Goal: Task Accomplishment & Management: Use online tool/utility

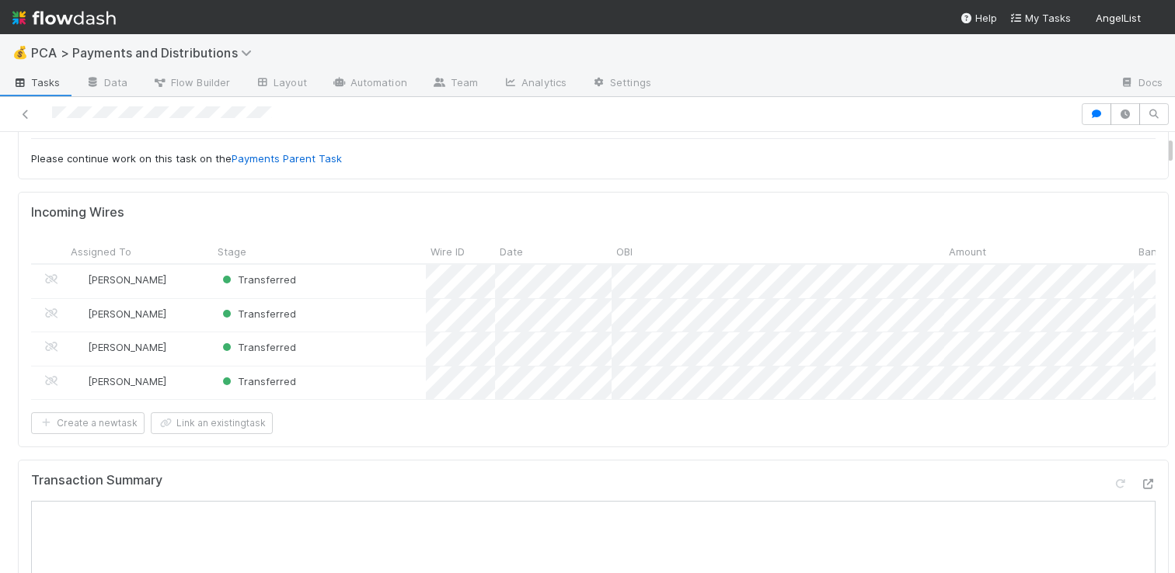
scroll to position [92, 0]
click at [1140, 487] on icon at bounding box center [1148, 482] width 16 height 10
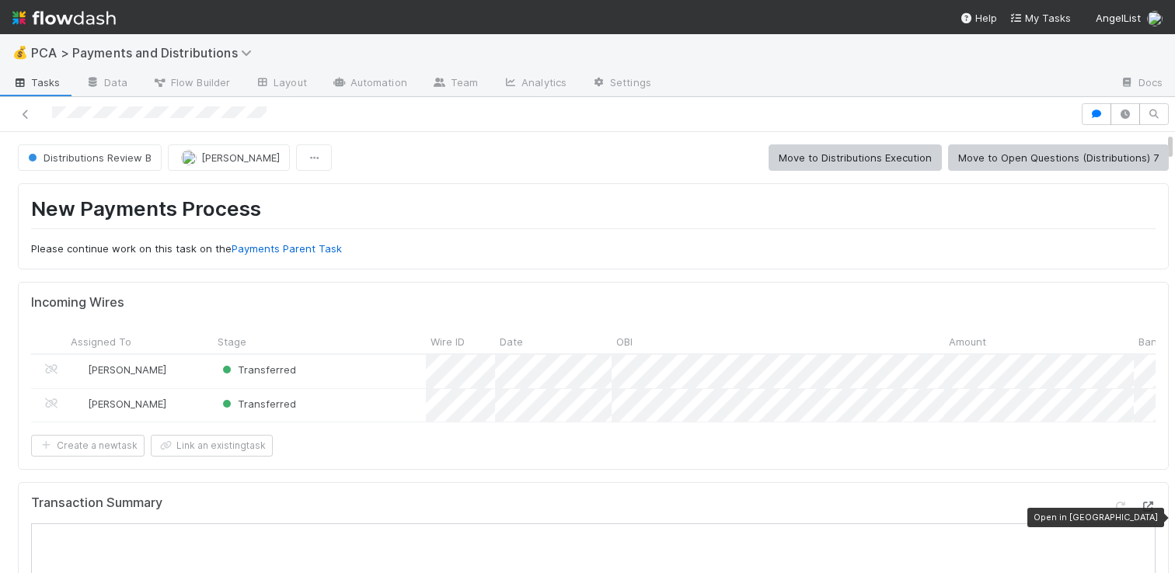
click at [1140, 512] on icon at bounding box center [1148, 507] width 16 height 10
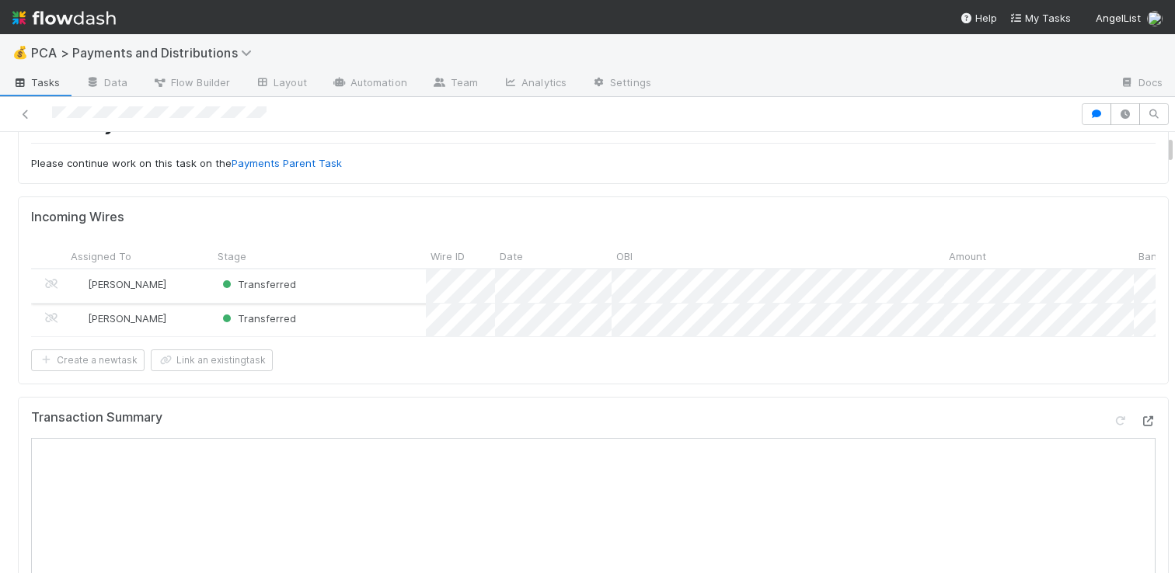
scroll to position [86, 0]
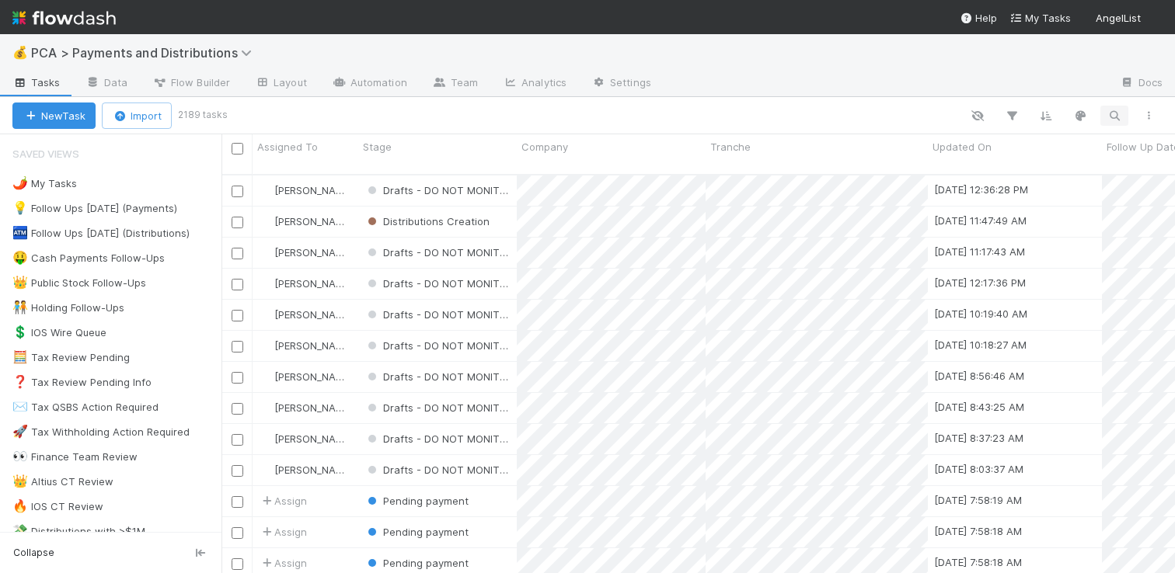
scroll to position [399, 942]
click at [1112, 113] on icon "button" at bounding box center [1114, 116] width 16 height 14
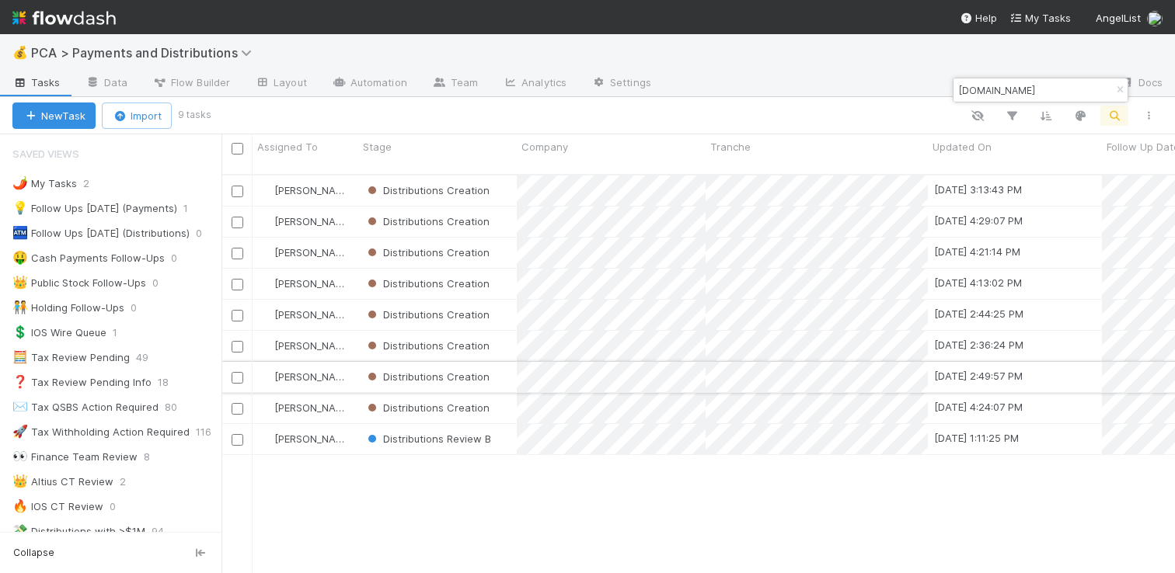
type input "acquire.com"
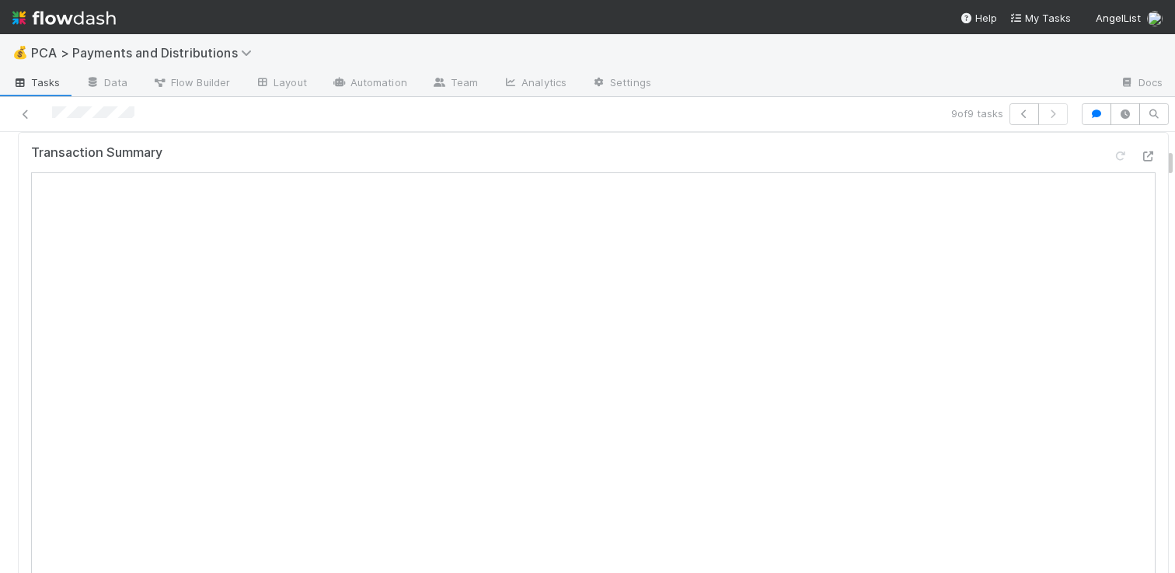
scroll to position [553, 0]
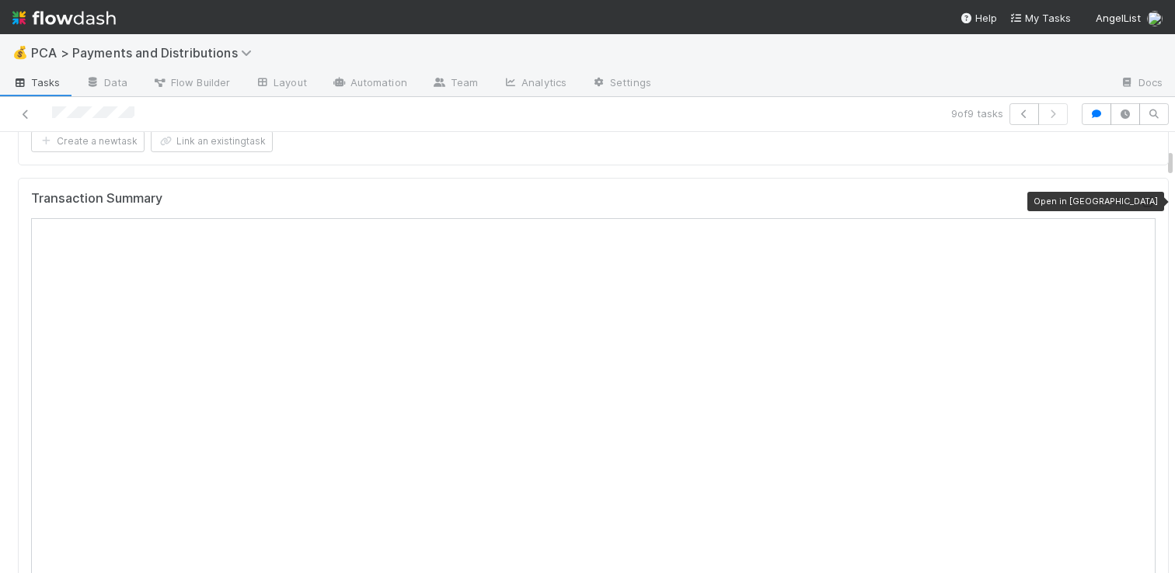
click at [1140, 204] on icon at bounding box center [1148, 202] width 16 height 10
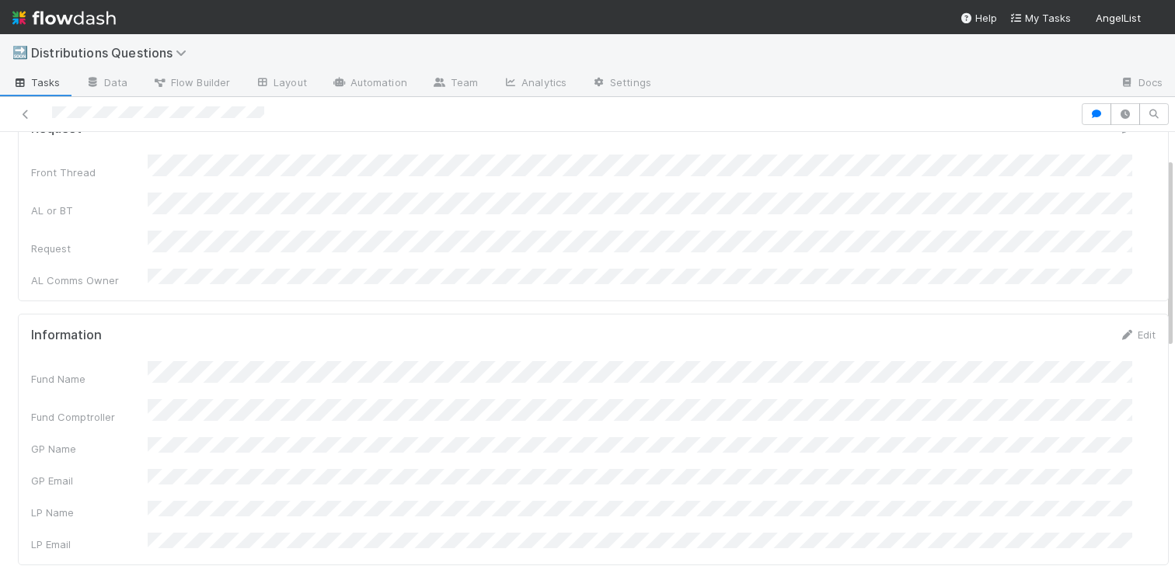
scroll to position [48, 0]
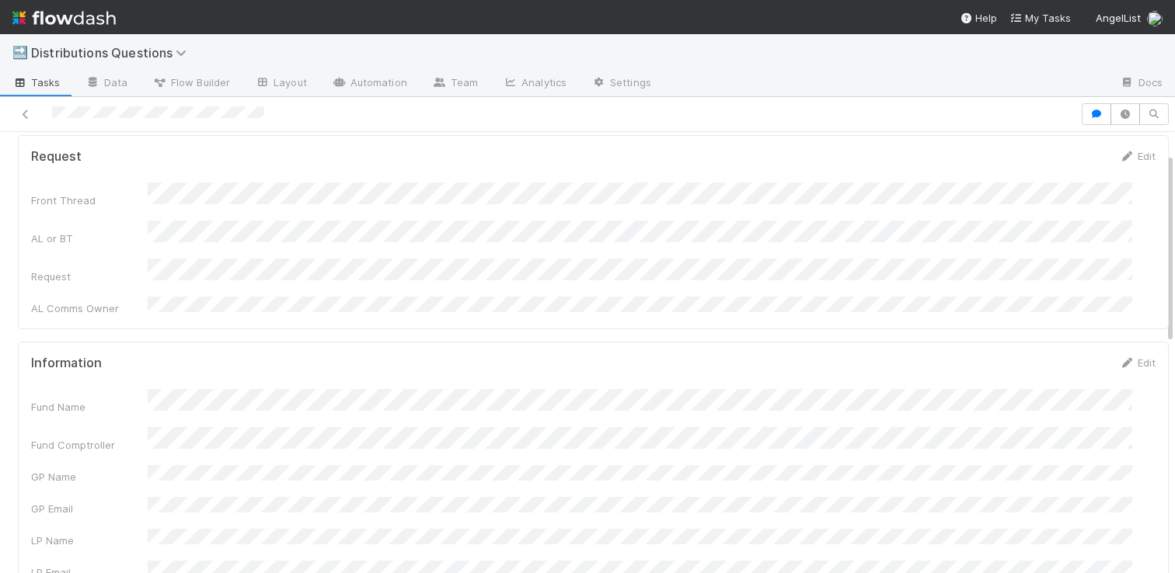
click at [604, 259] on div "Request" at bounding box center [593, 272] width 1124 height 26
copy div
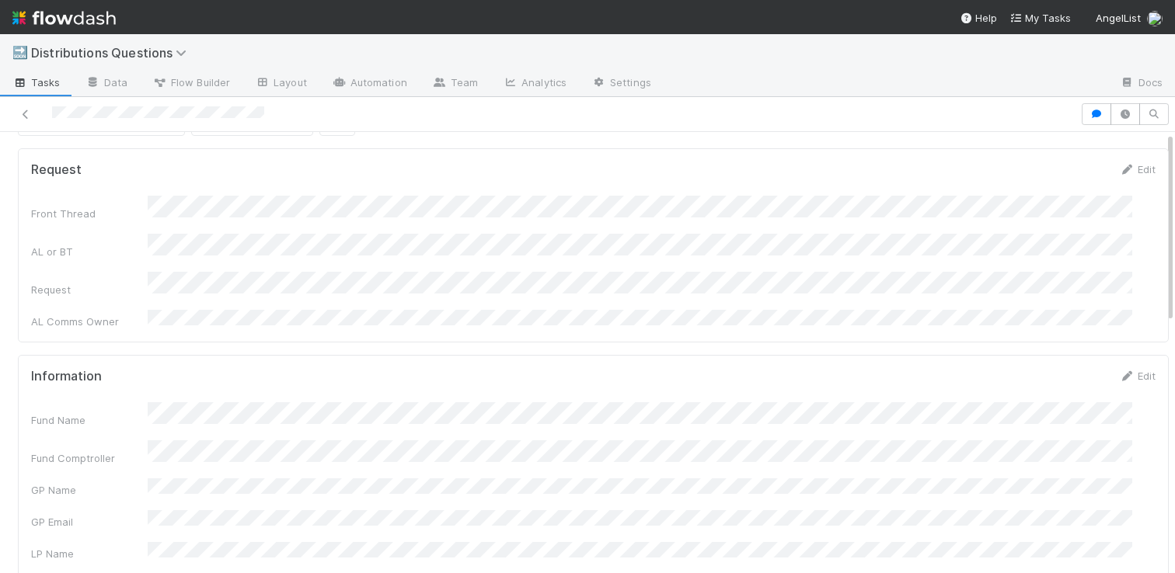
scroll to position [0, 0]
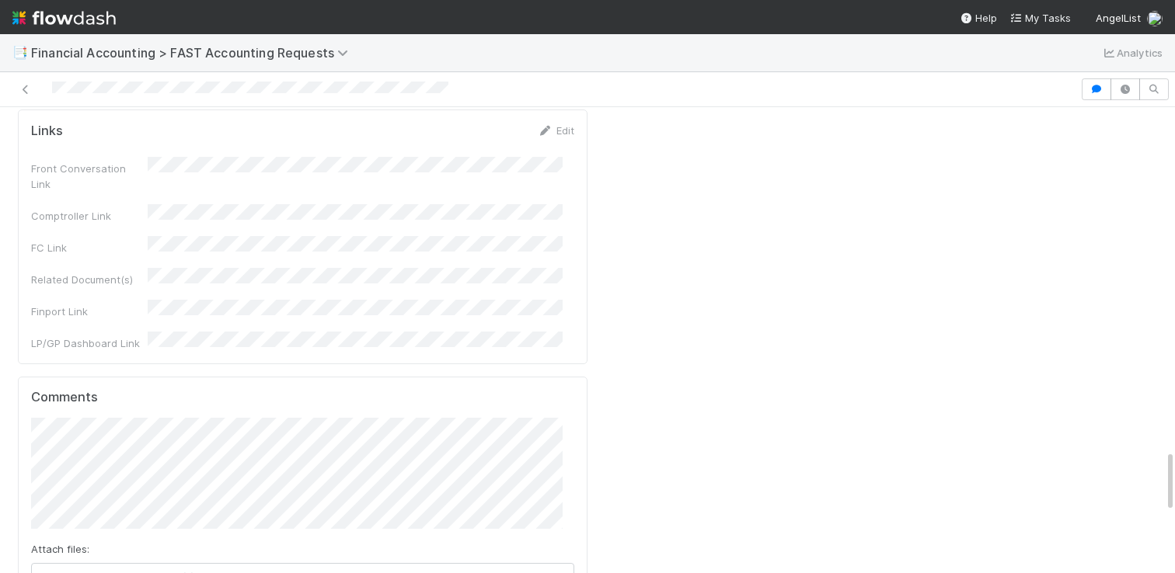
scroll to position [2431, 0]
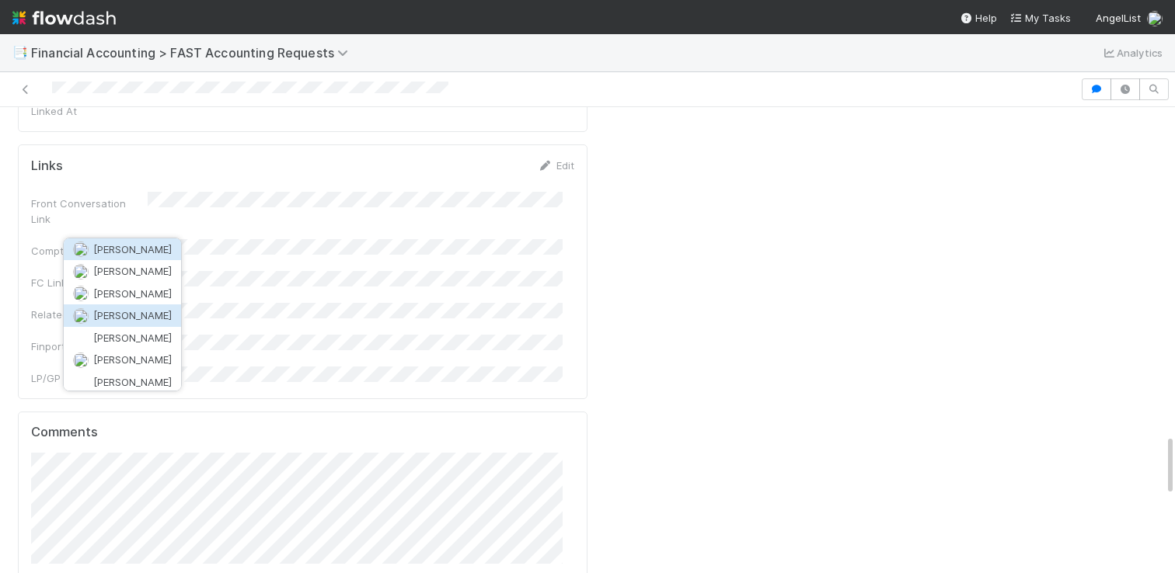
click at [142, 318] on span "[PERSON_NAME]" at bounding box center [132, 315] width 78 height 12
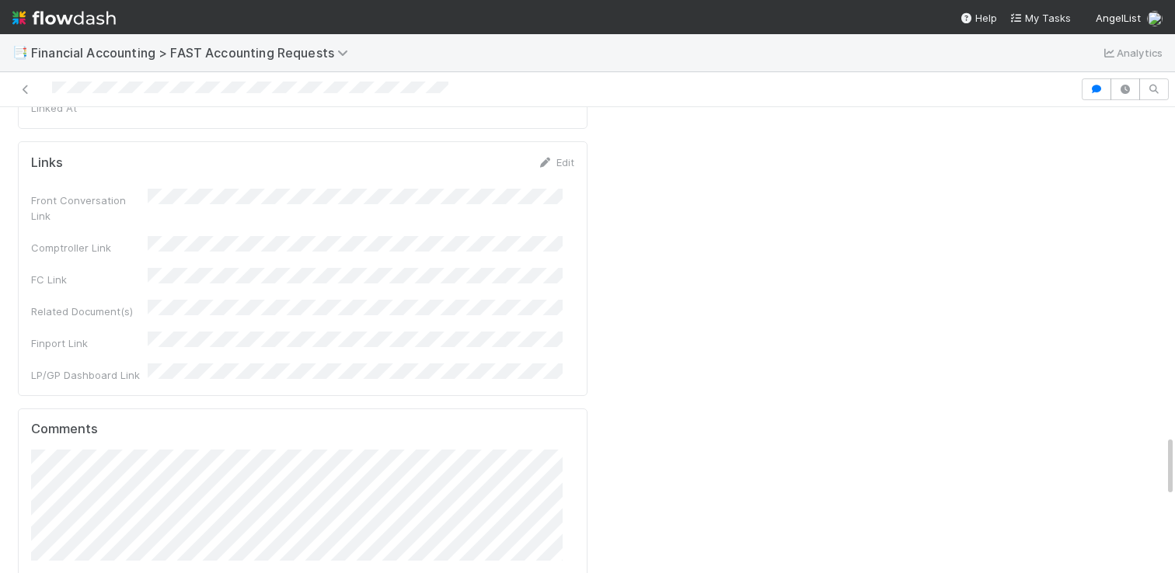
scroll to position [2436, 0]
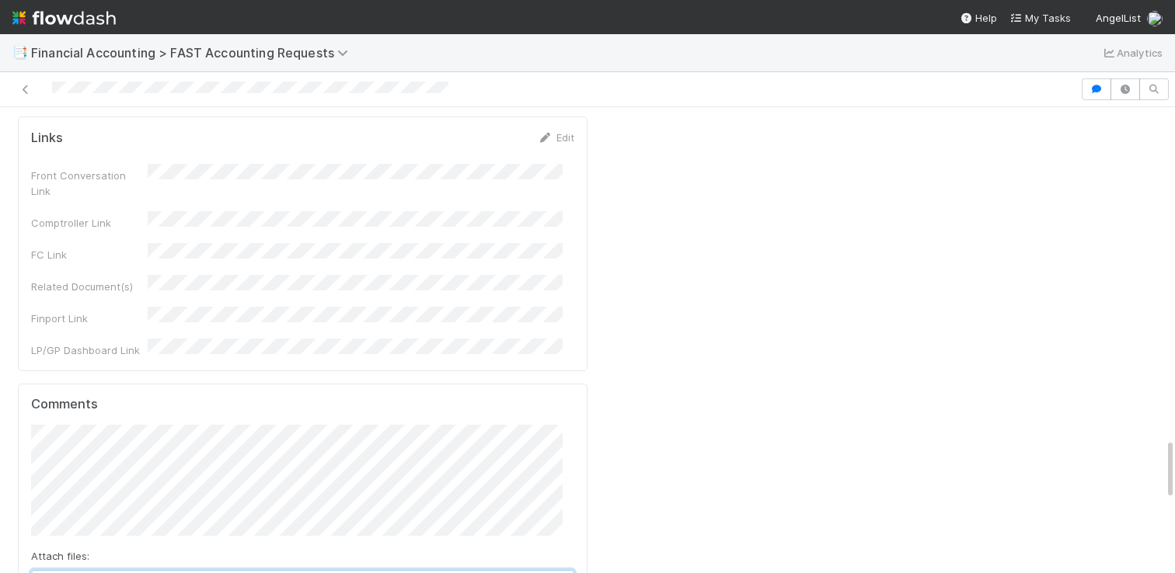
scroll to position [2460, 0]
click at [47, 573] on icon at bounding box center [48, 583] width 16 height 9
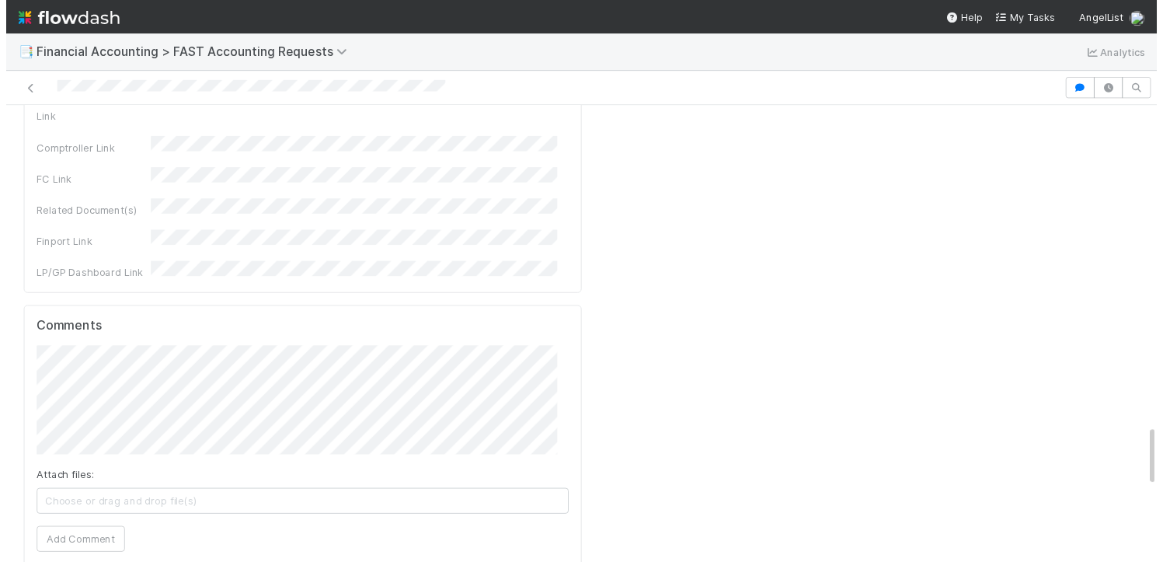
scroll to position [2427, 0]
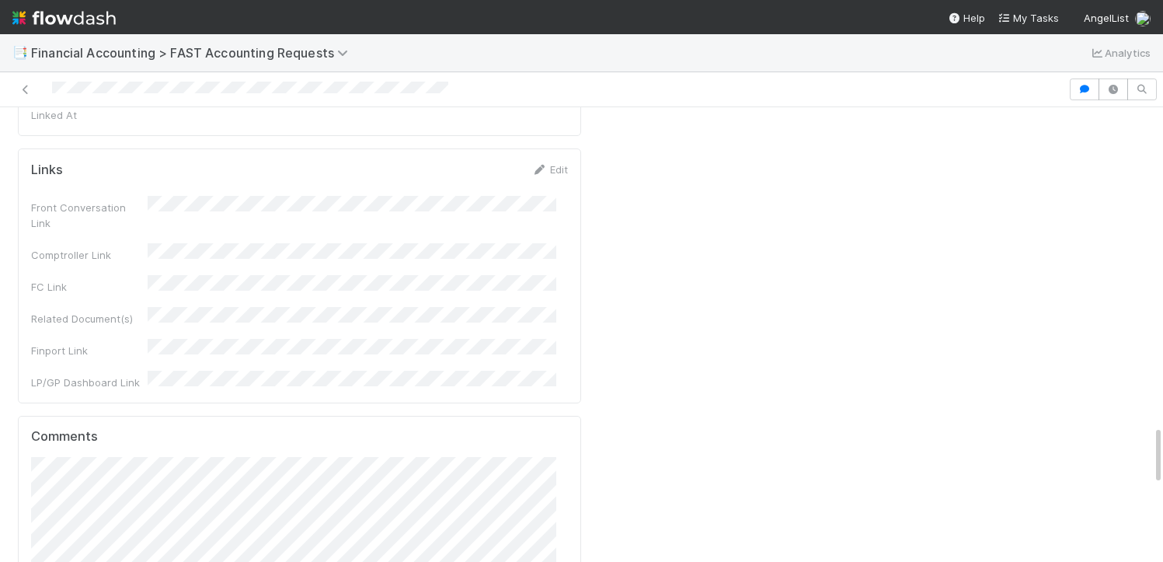
click at [401, 457] on div "Attach files: distribution-preview-capital_factory_ventures_lp_a1-aug_27_2025.c…" at bounding box center [299, 562] width 537 height 211
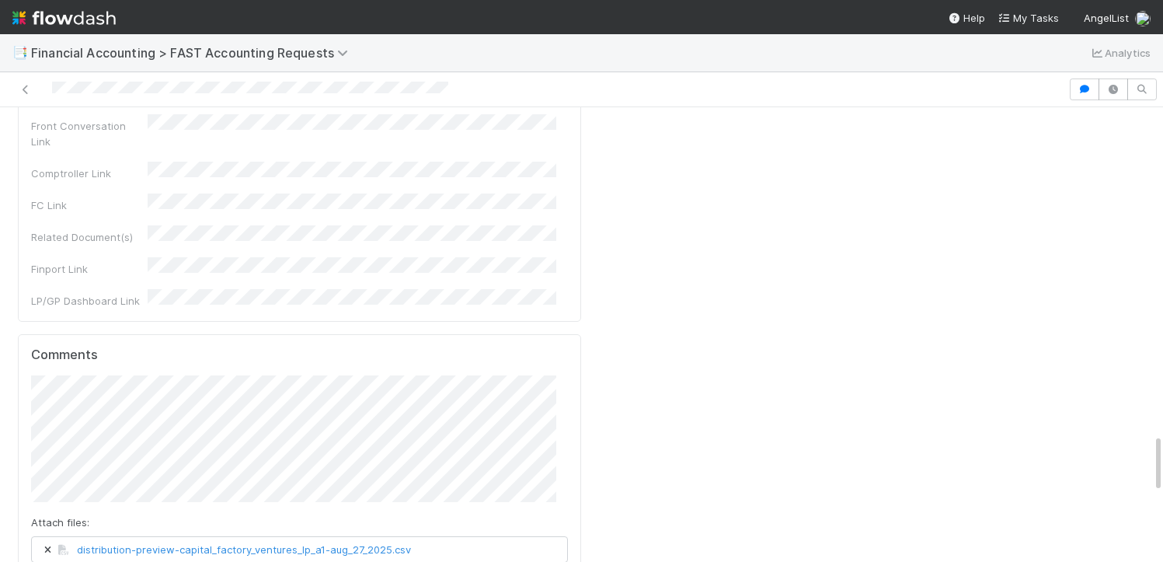
scroll to position [2447, 0]
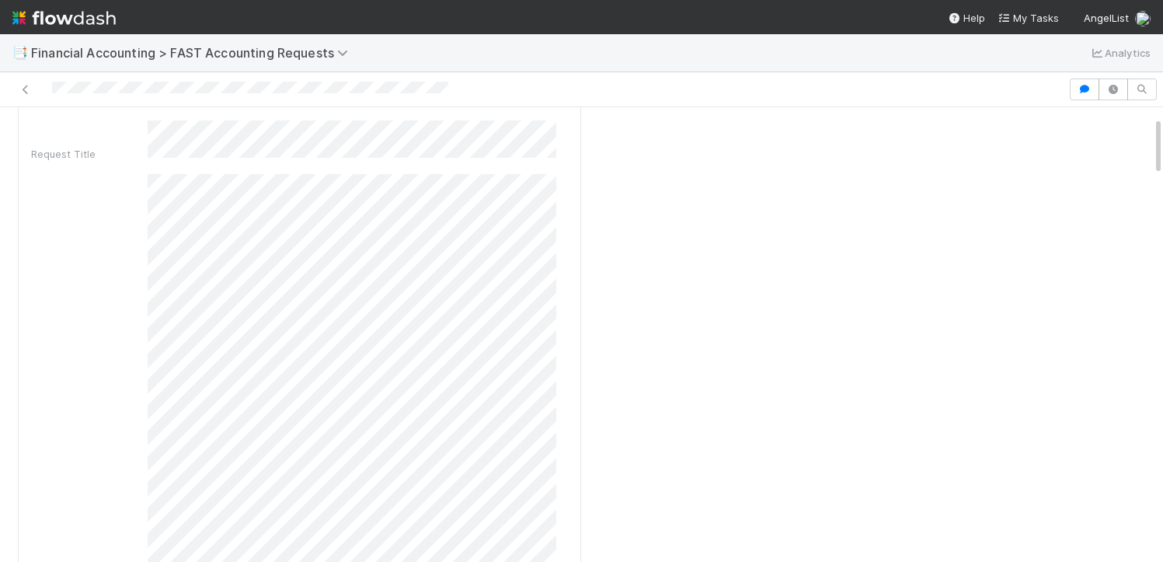
scroll to position [0, 0]
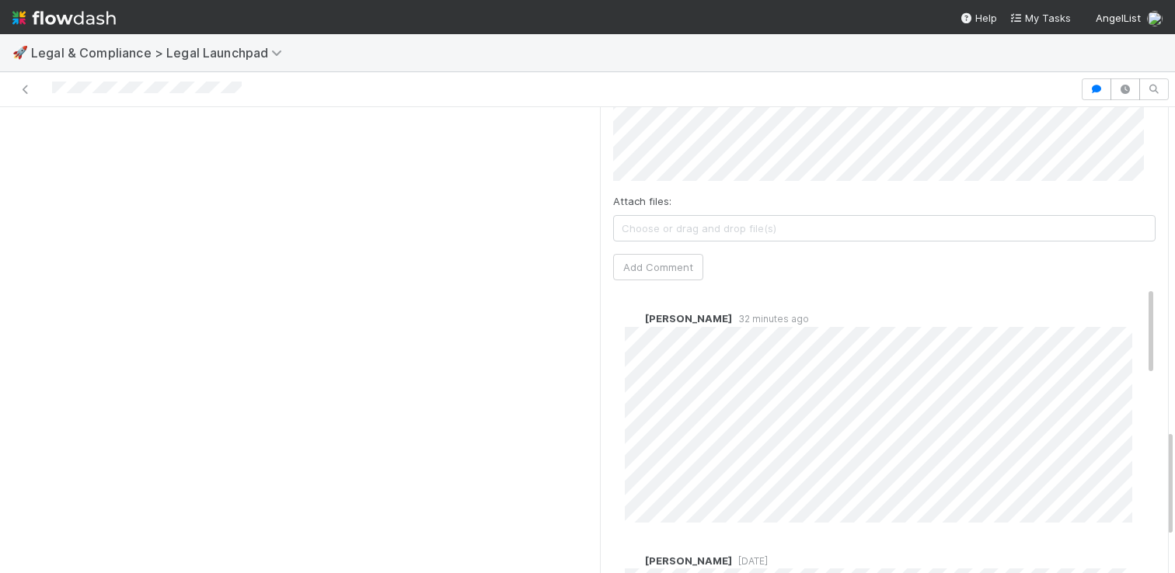
scroll to position [1286, 0]
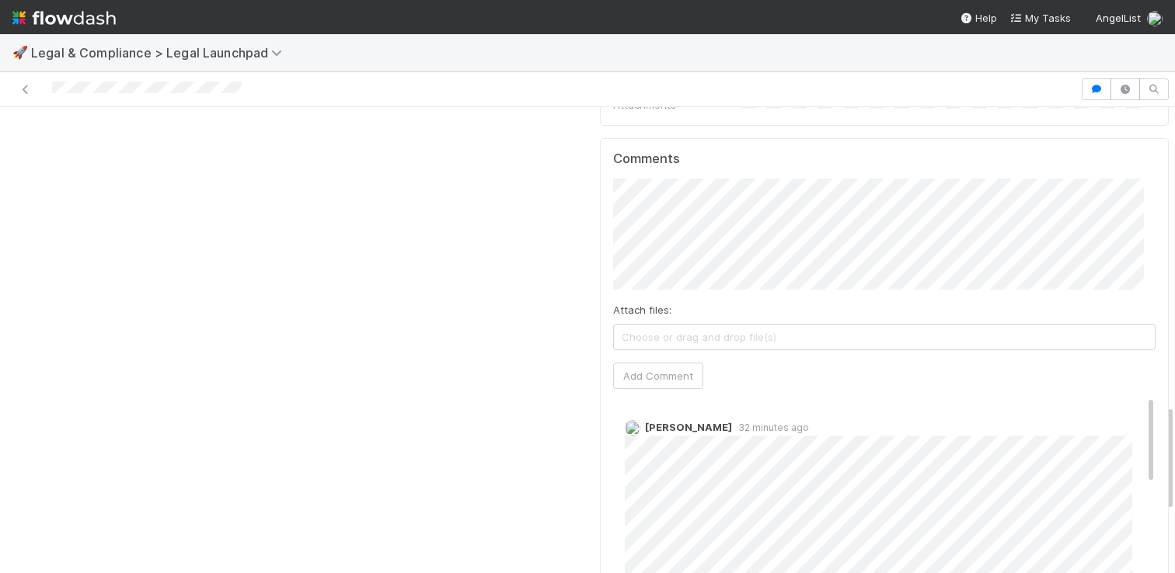
click at [622, 357] on div "Comments Attach files: Choose or drag and drop file(s) Add Comment [PERSON_NAME…" at bounding box center [884, 430] width 543 height 556
click at [625, 363] on button "Add Comment" at bounding box center [658, 376] width 90 height 26
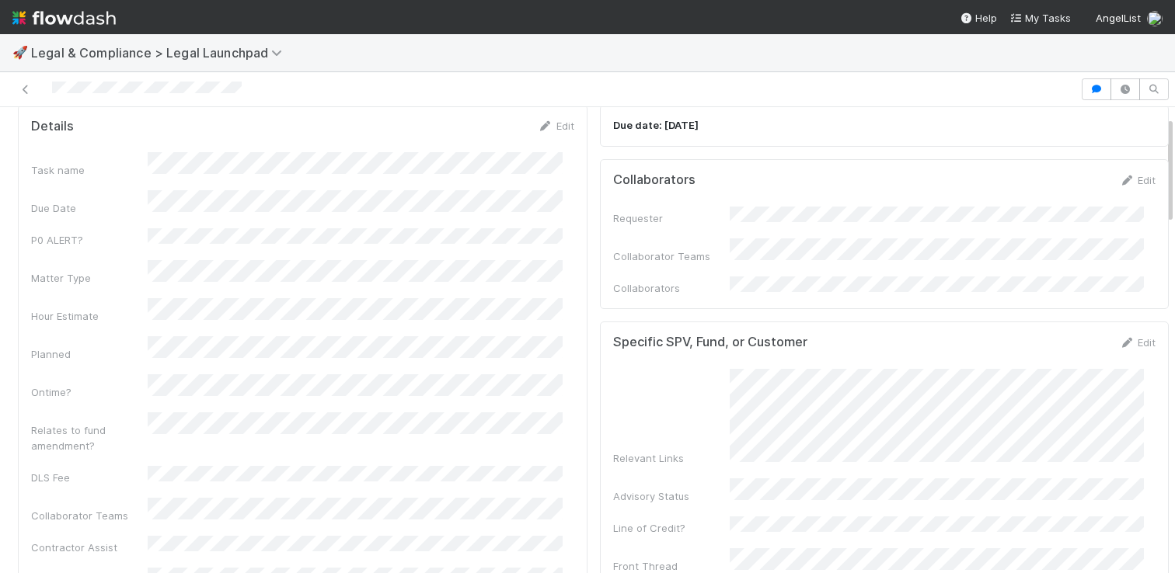
scroll to position [35, 0]
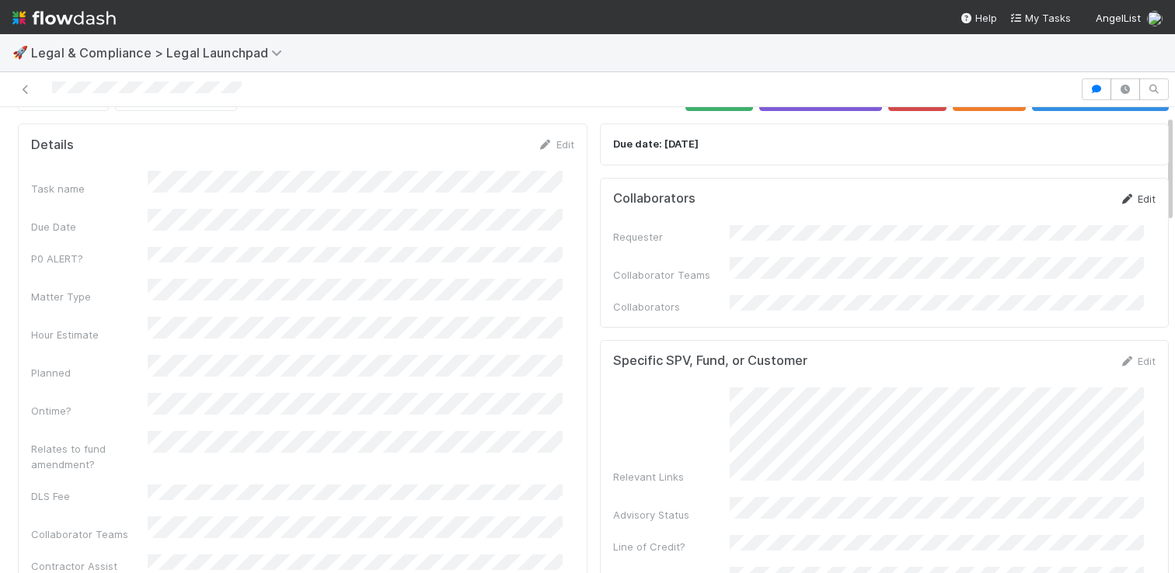
click at [1119, 200] on link "Edit" at bounding box center [1137, 199] width 37 height 12
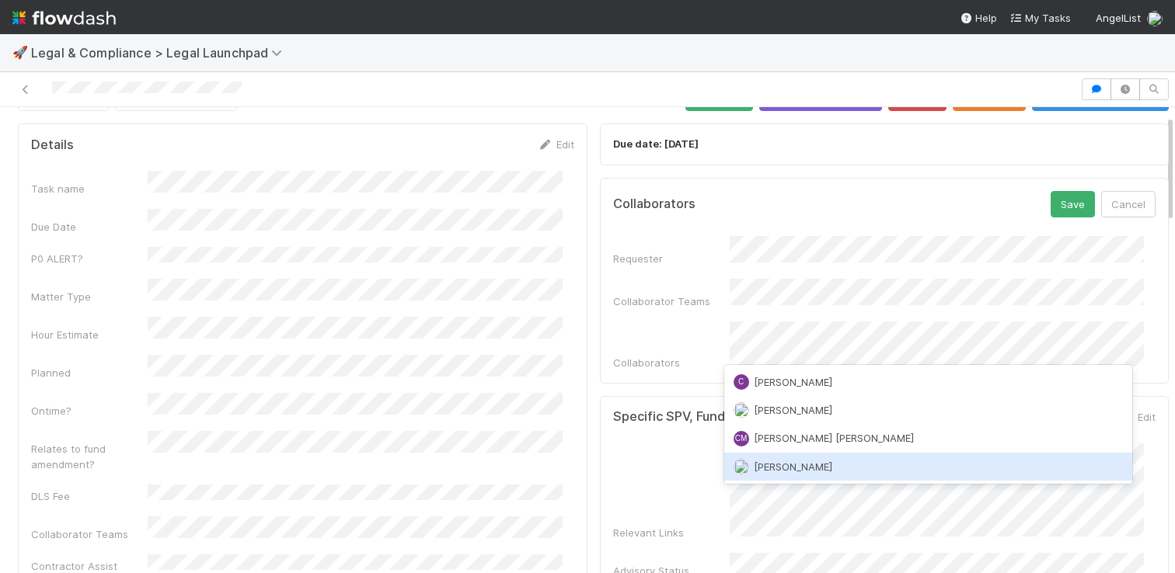
click at [852, 466] on div "[PERSON_NAME]" at bounding box center [928, 467] width 409 height 28
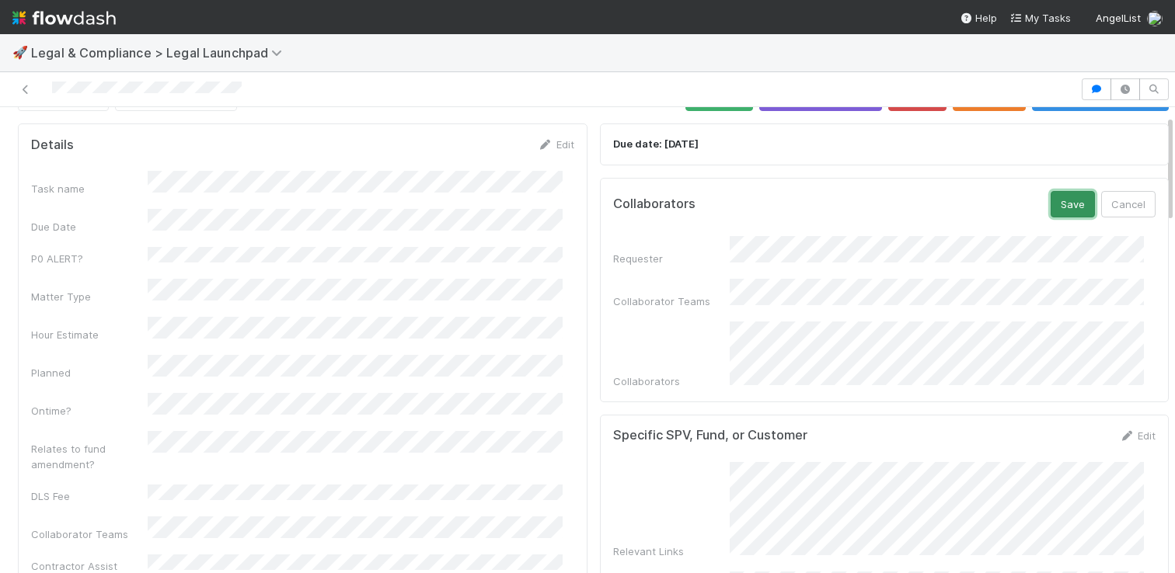
click at [1054, 204] on button "Save" at bounding box center [1072, 204] width 44 height 26
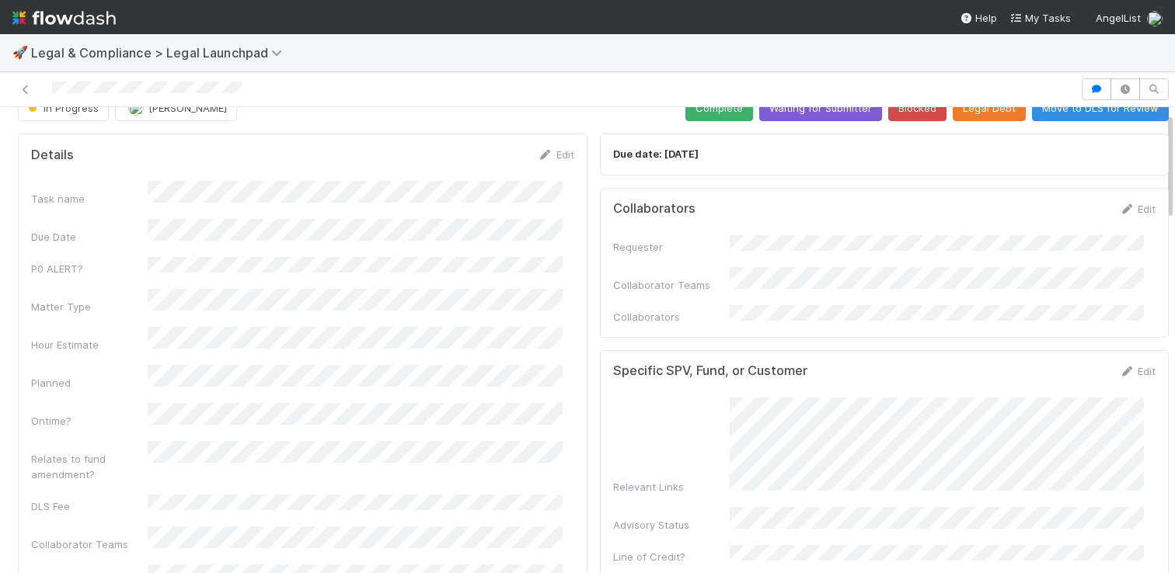
scroll to position [0, 0]
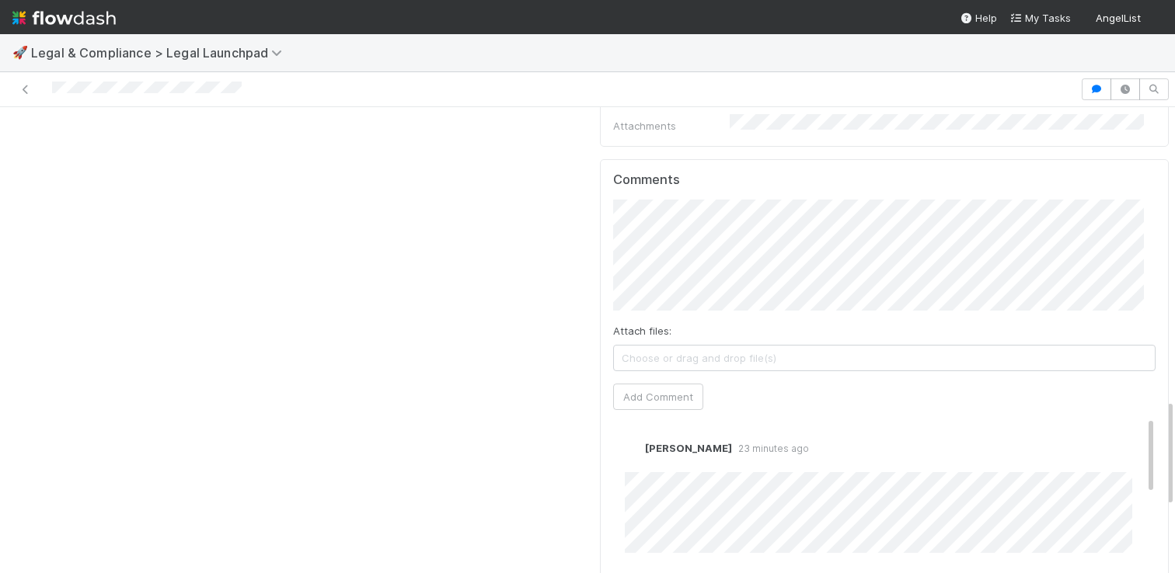
click at [1144, 202] on div "Comments Attach files: Choose or drag and drop file(s) Add Comment [PERSON_NAME…" at bounding box center [884, 450] width 569 height 582
click at [659, 384] on button "Add Comment" at bounding box center [658, 397] width 90 height 26
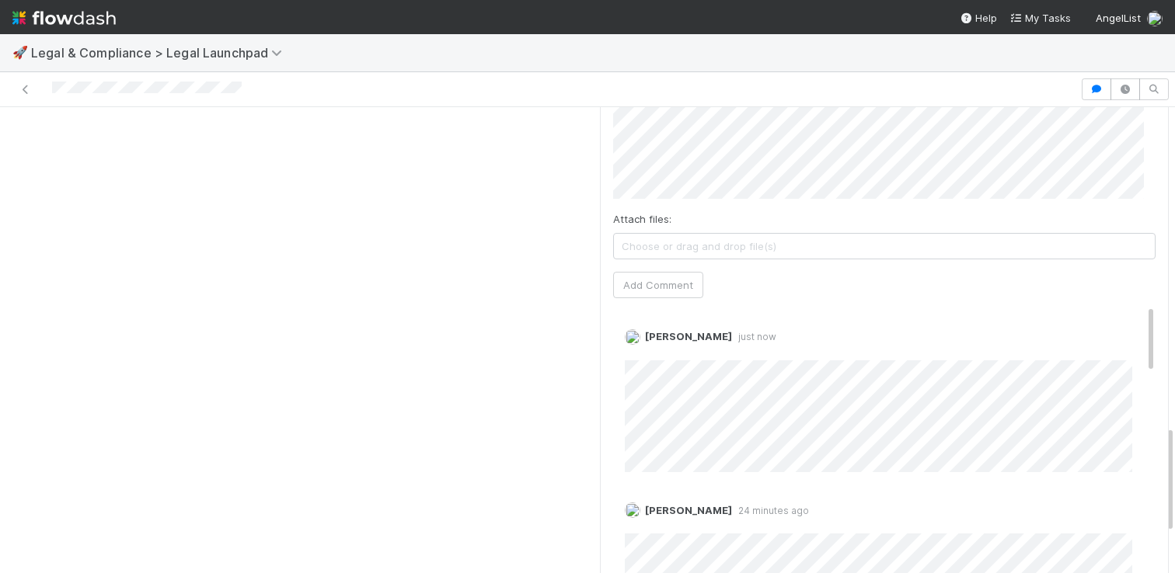
scroll to position [1381, 0]
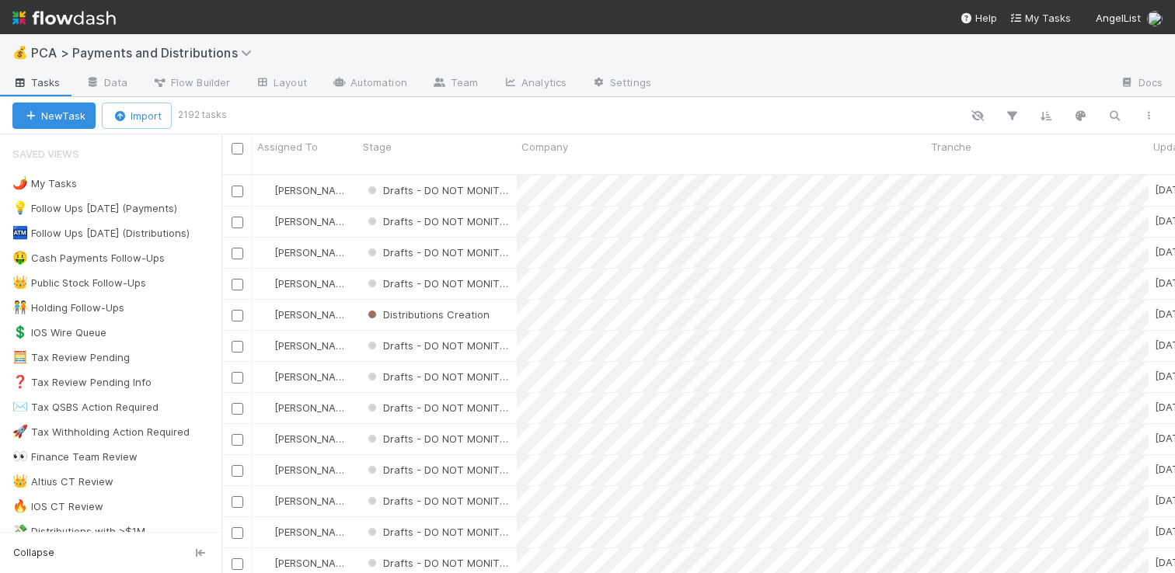
scroll to position [399, 942]
click at [77, 281] on div "👑 Public Stock Follow-Ups" at bounding box center [79, 282] width 134 height 19
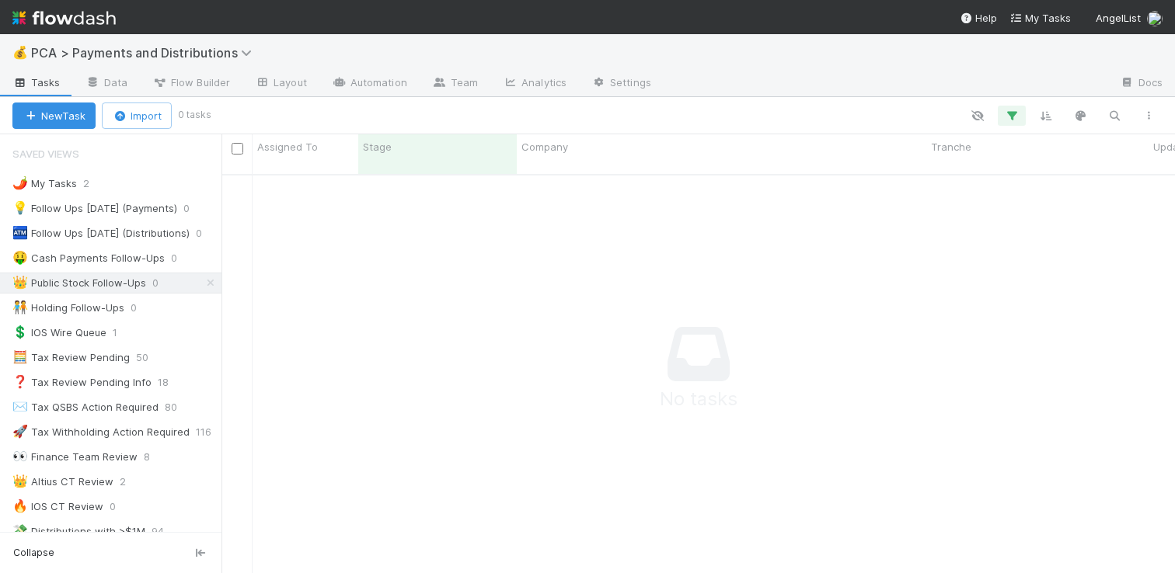
scroll to position [388, 942]
click at [1015, 108] on button "button" at bounding box center [1012, 116] width 28 height 20
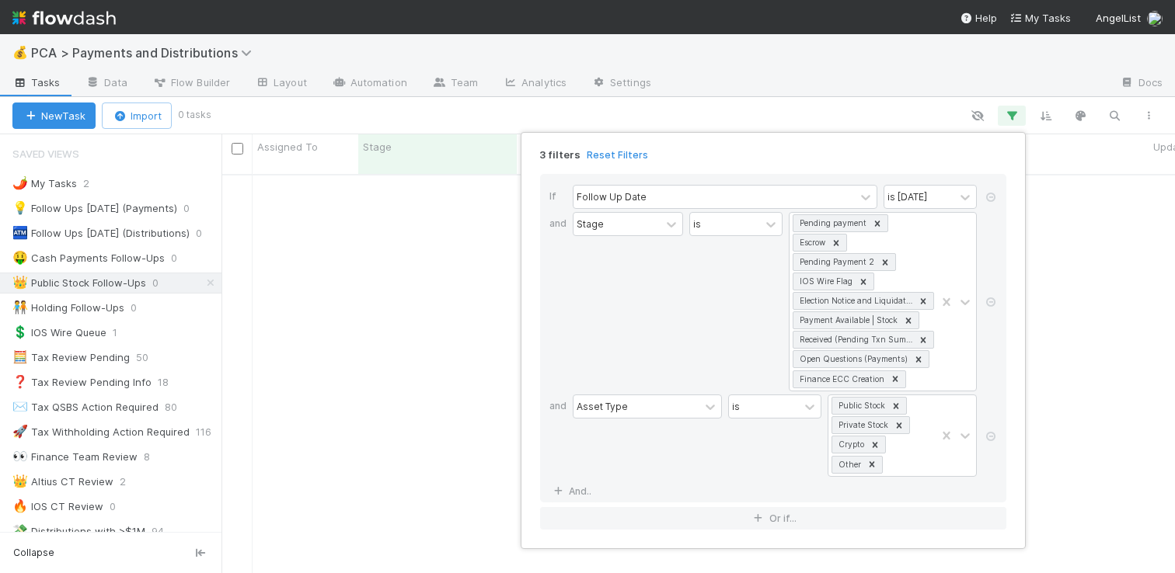
click at [357, 357] on div "3 filters Reset Filters If Follow Up Date is today and Stage is Pending payment…" at bounding box center [587, 286] width 1175 height 573
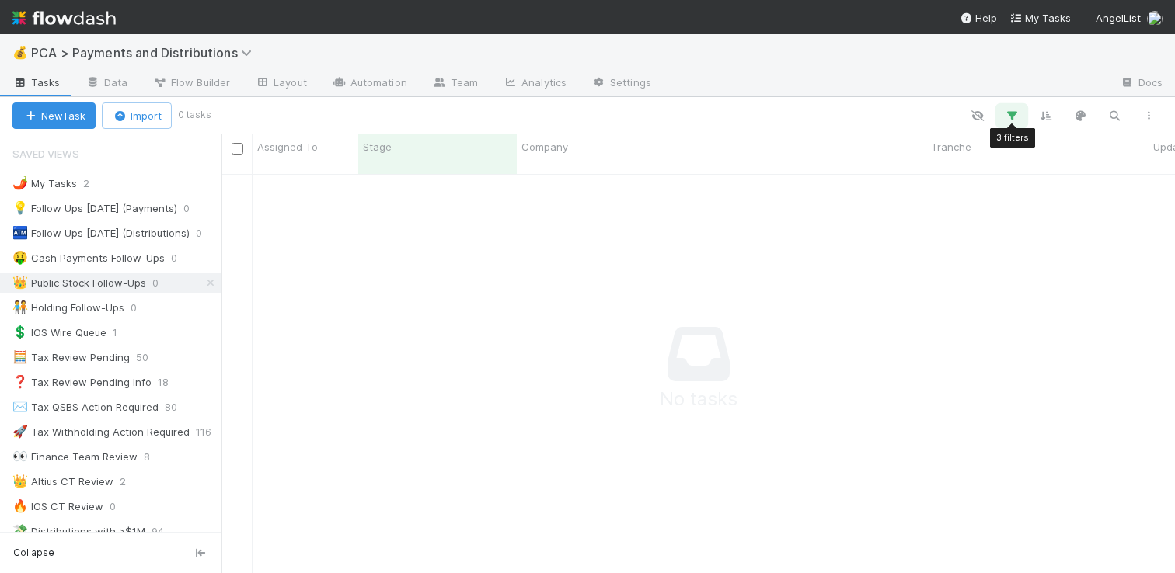
click at [1018, 117] on icon "button" at bounding box center [1012, 116] width 16 height 14
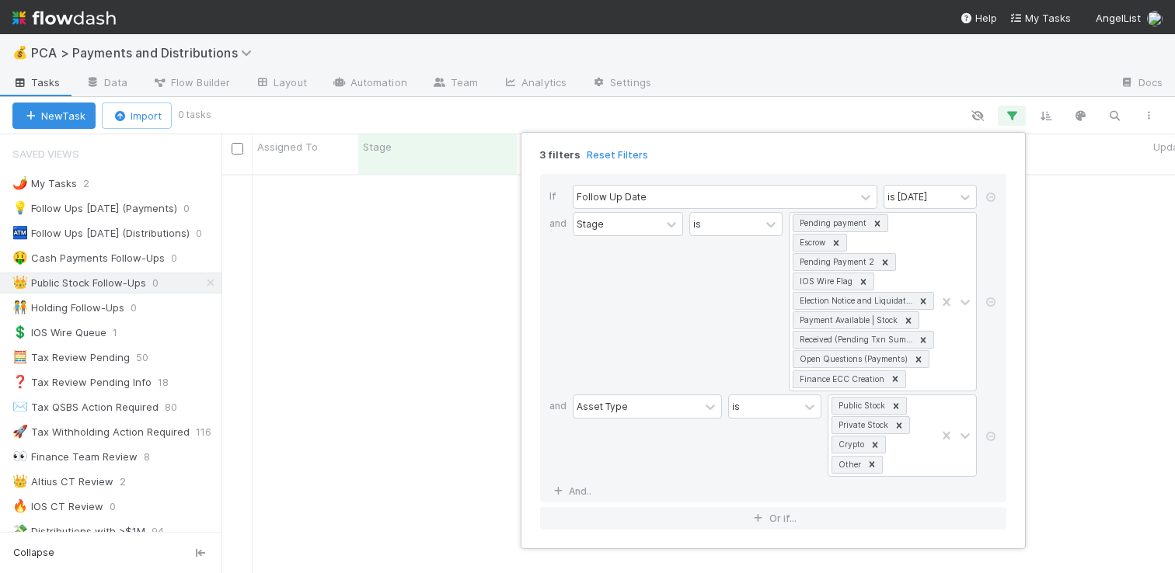
click at [420, 341] on div "3 filters Reset Filters If Follow Up Date is today and Stage is Pending payment…" at bounding box center [587, 286] width 1175 height 573
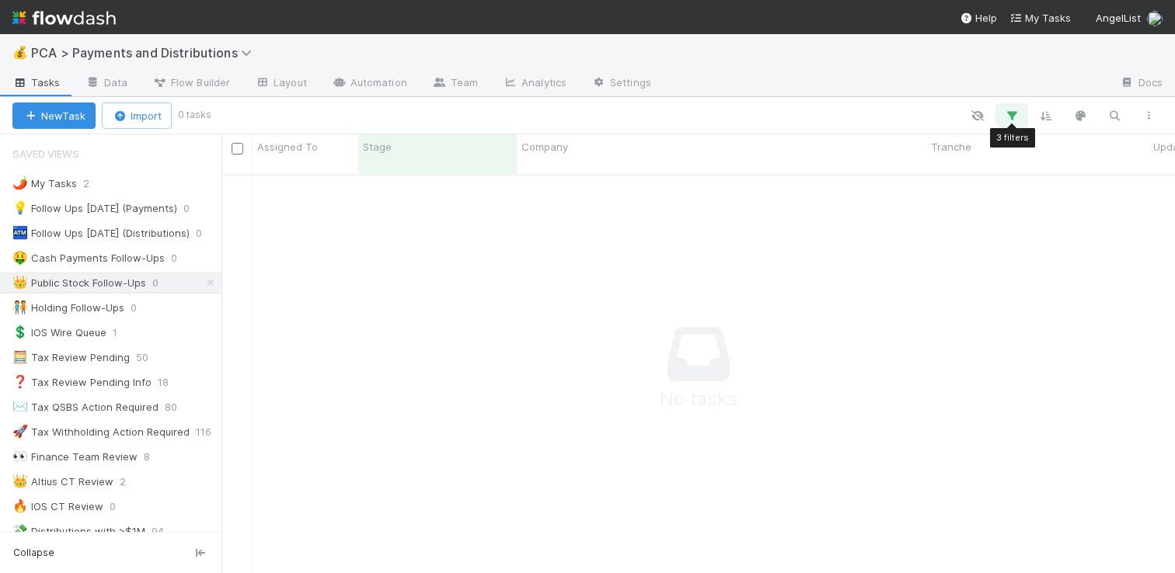
click at [1012, 120] on icon "button" at bounding box center [1012, 116] width 16 height 14
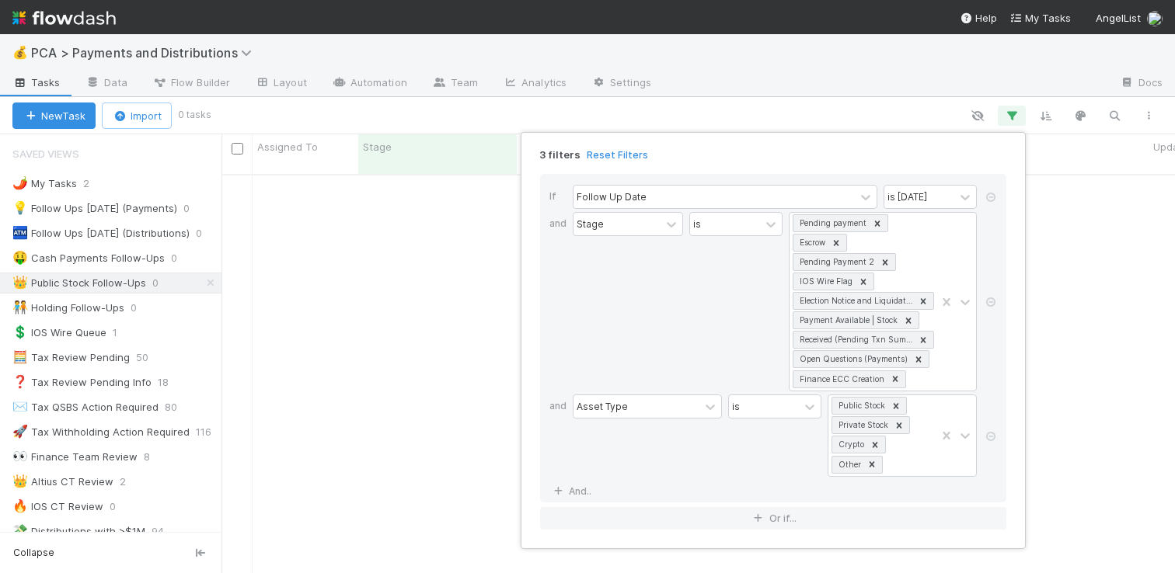
click at [910, 183] on div "If Follow Up Date is today and Stage is Pending payment Escrow Pending Payment …" at bounding box center [773, 338] width 466 height 329
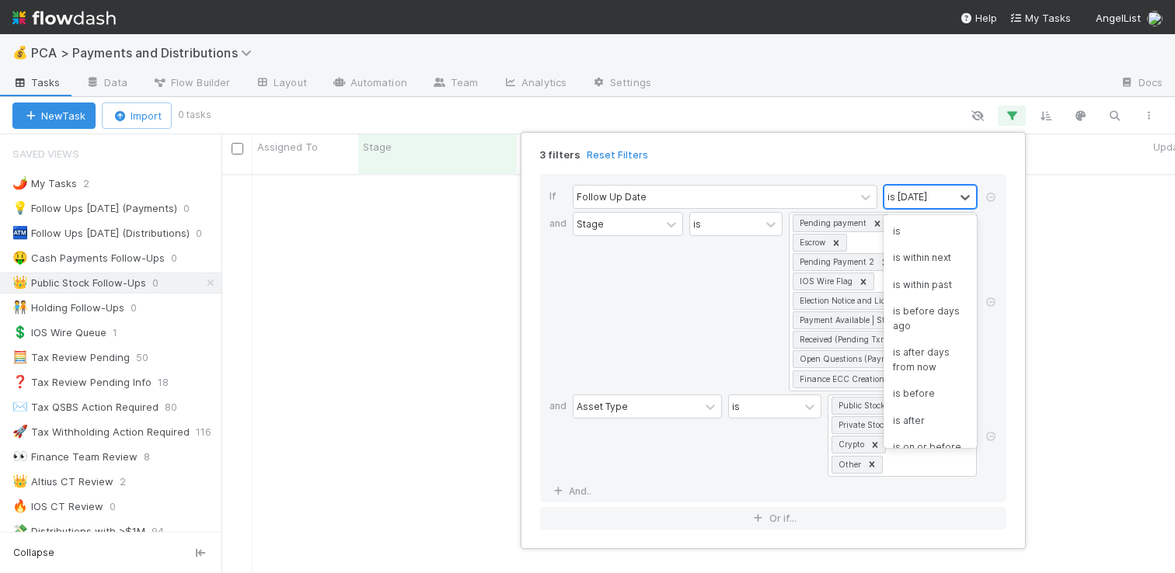
click at [910, 197] on div "is today" at bounding box center [907, 197] width 40 height 14
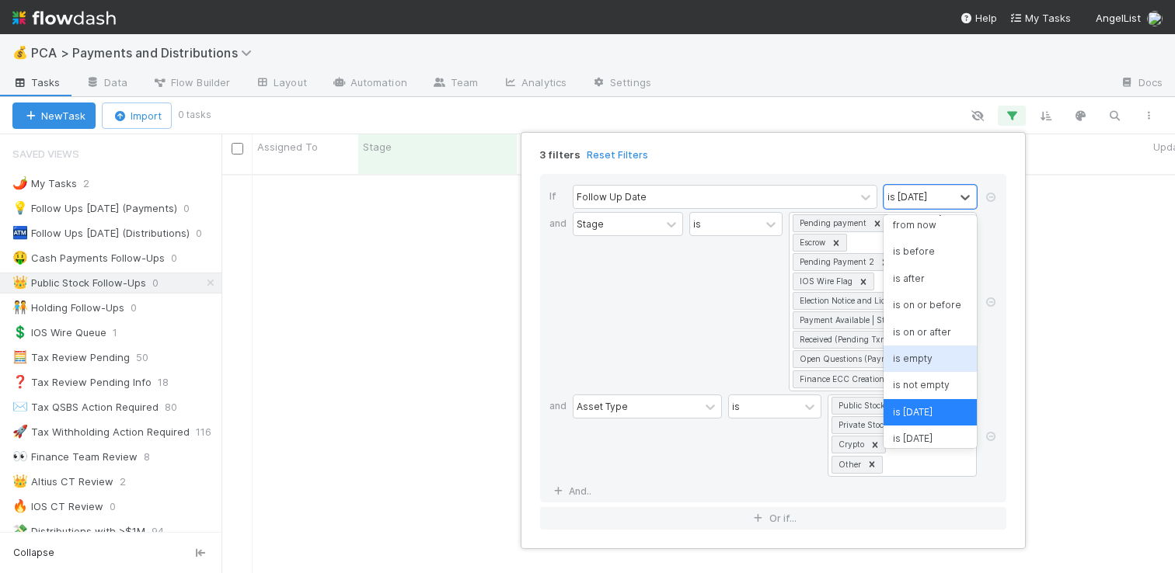
scroll to position [0, 0]
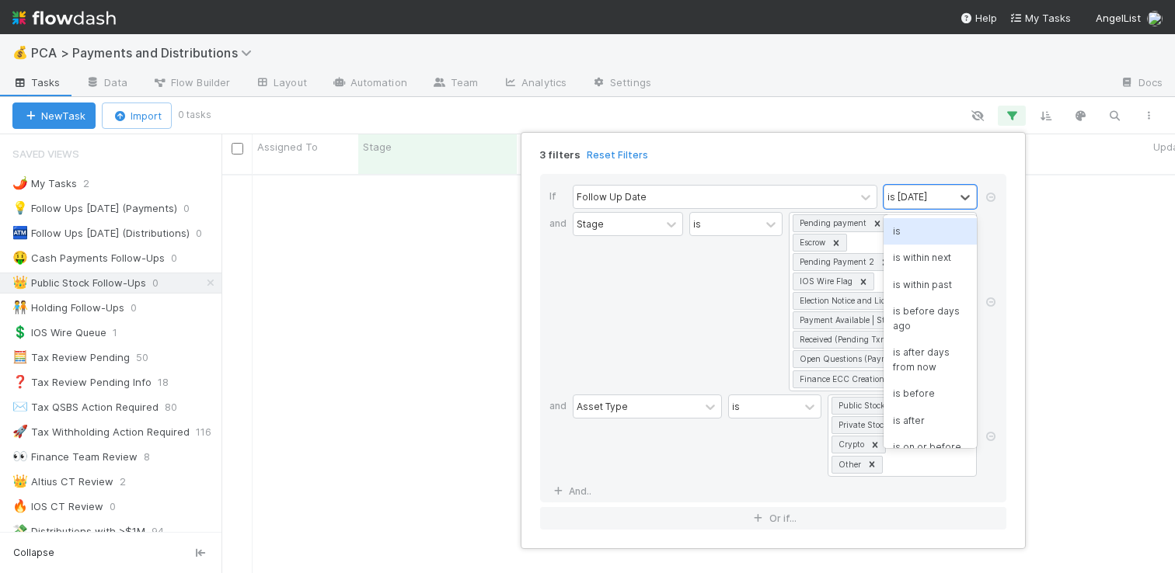
click at [907, 228] on div "is" at bounding box center [929, 231] width 93 height 26
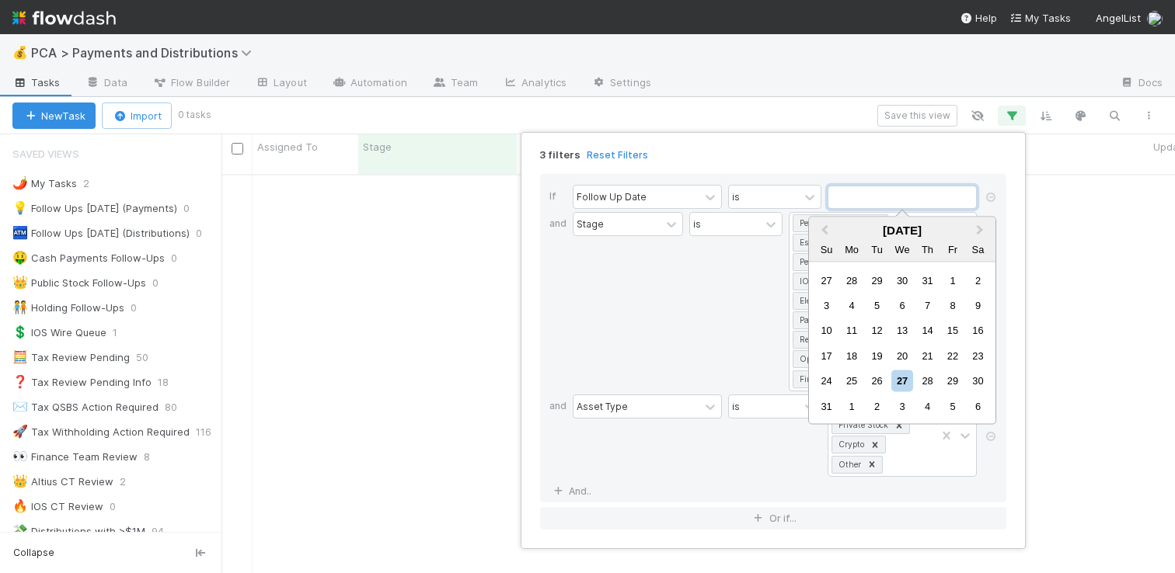
click at [889, 202] on input "text" at bounding box center [901, 197] width 149 height 23
click at [926, 380] on div "28" at bounding box center [927, 381] width 21 height 21
type input "08/28/2025"
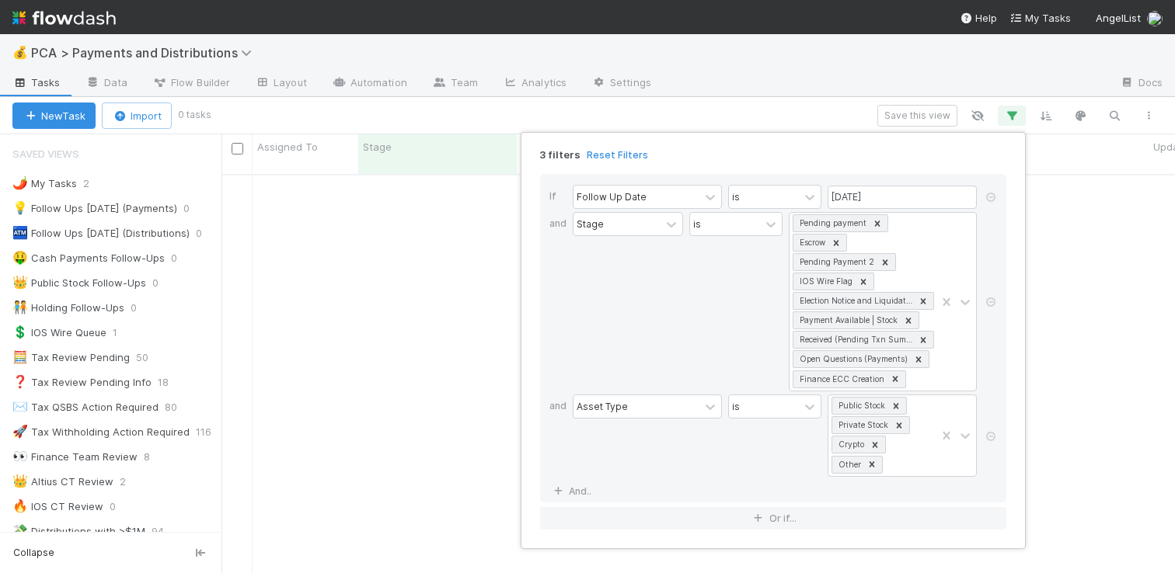
click at [834, 61] on div "3 filters Reset Filters If Follow Up Date is 08/28/2025 and Stage is Pending pa…" at bounding box center [587, 286] width 1175 height 573
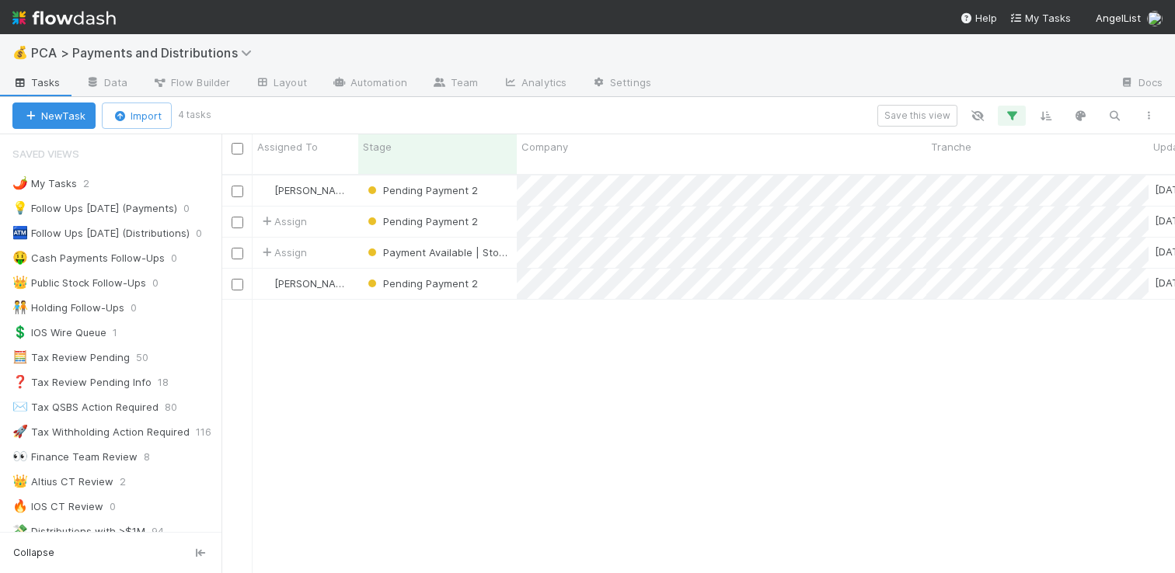
scroll to position [399, 942]
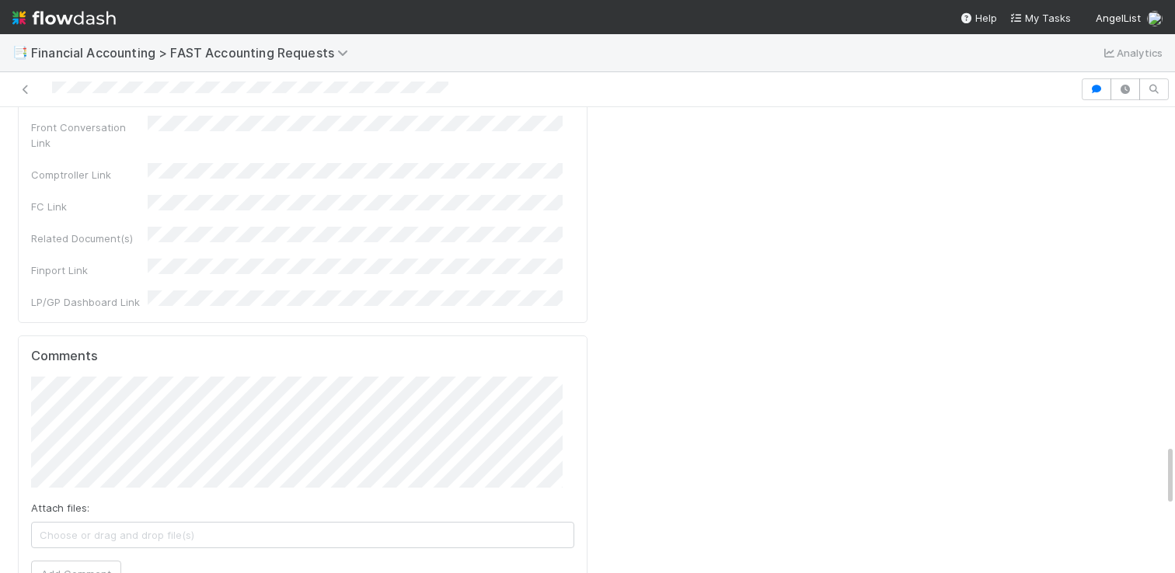
scroll to position [293, 0]
click at [0, 275] on html "📑 Financial Accounting > FAST Accounting Requests Analytics Inbox Conor Queenan…" at bounding box center [587, 286] width 1175 height 573
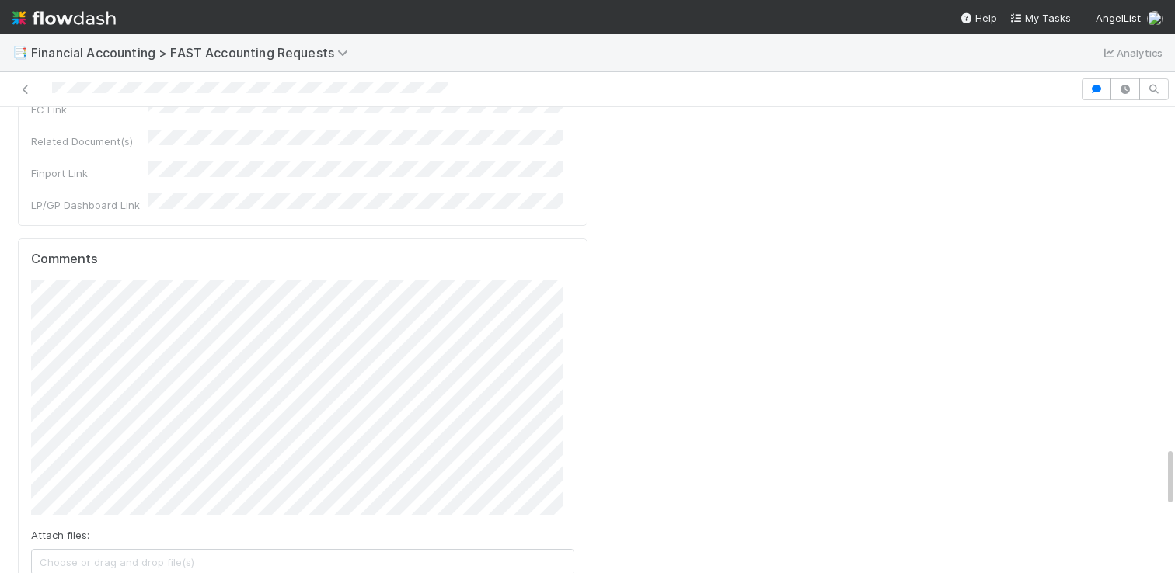
scroll to position [364, 0]
click at [502, 280] on div "Attach files: Choose or drag and drop file(s) Add Comment" at bounding box center [302, 447] width 543 height 335
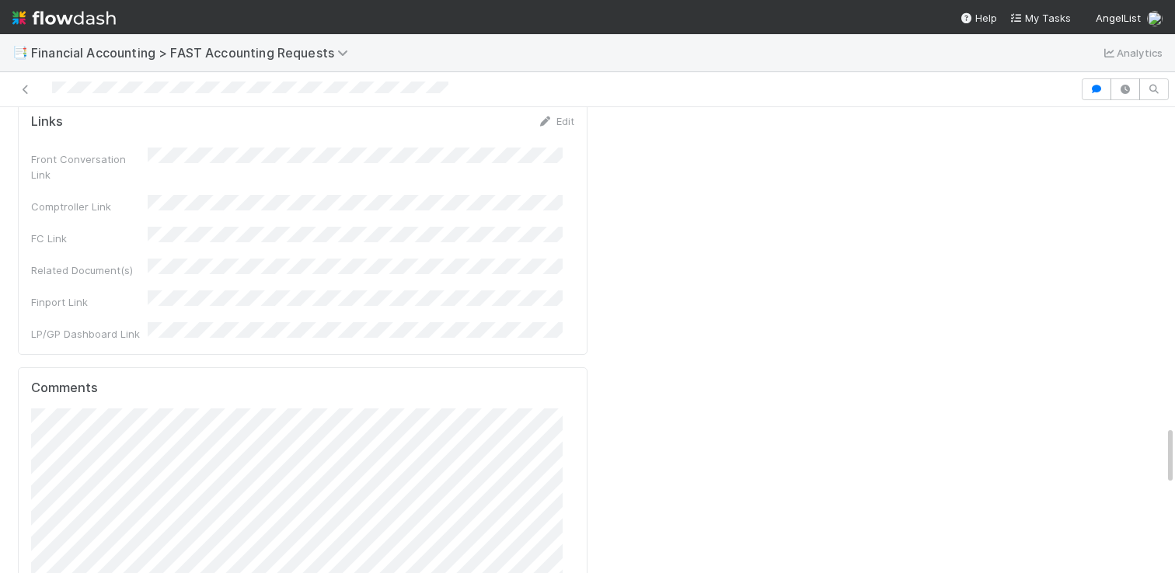
scroll to position [2476, 0]
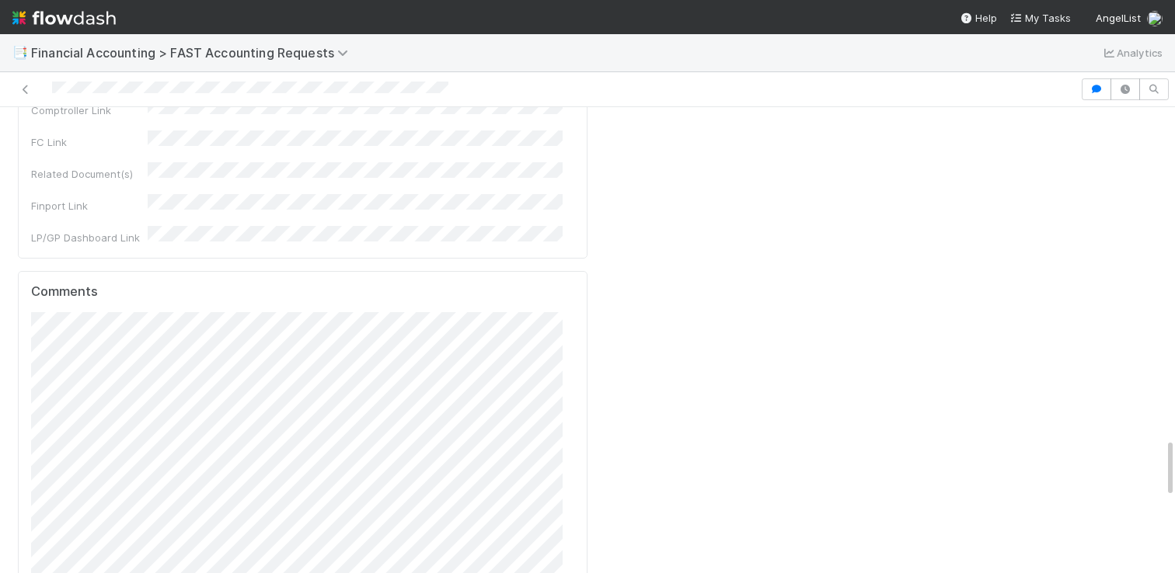
scroll to position [2574, 0]
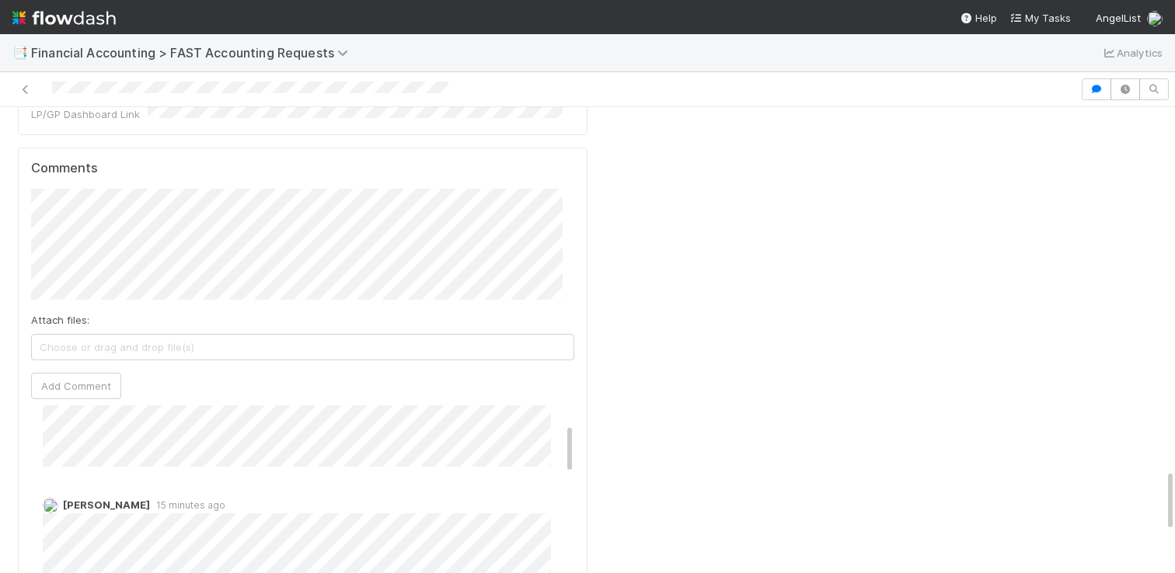
scroll to position [521, 0]
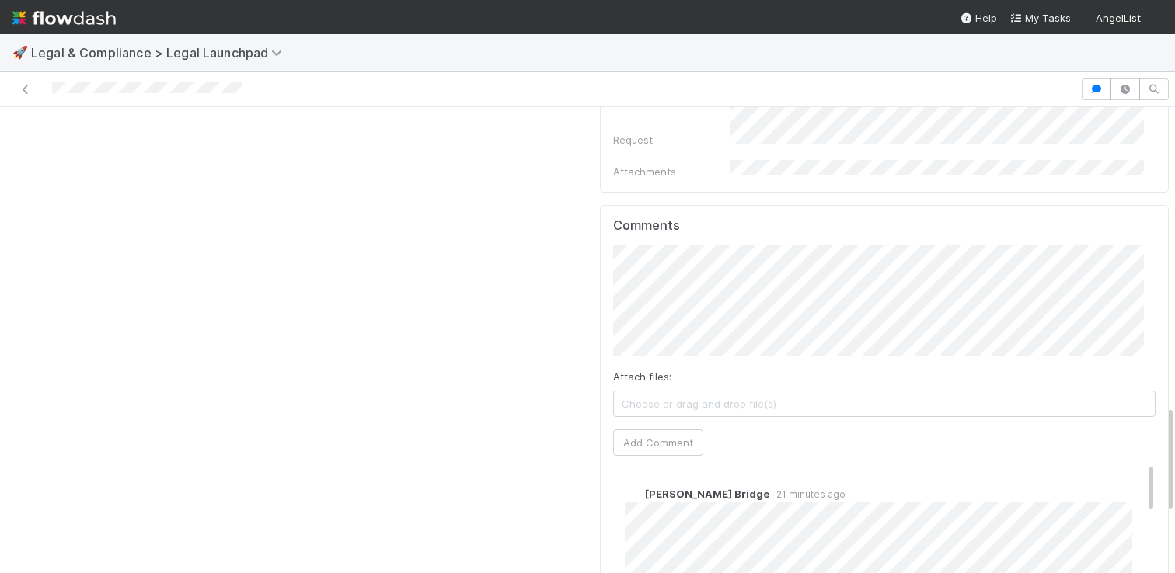
scroll to position [1186, 0]
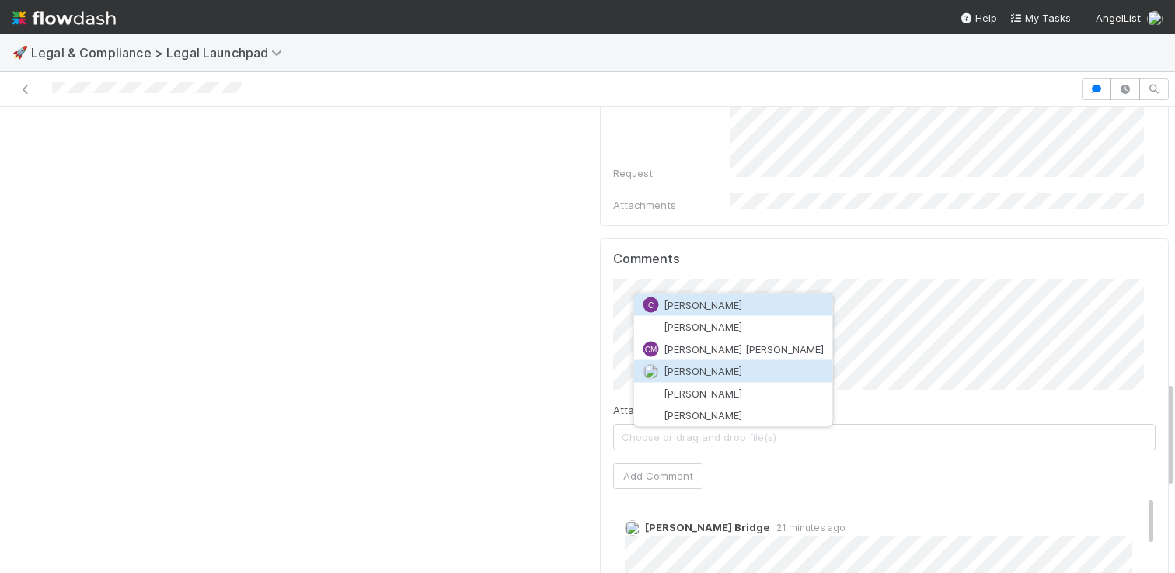
click at [680, 374] on span "[PERSON_NAME]" at bounding box center [703, 371] width 78 height 12
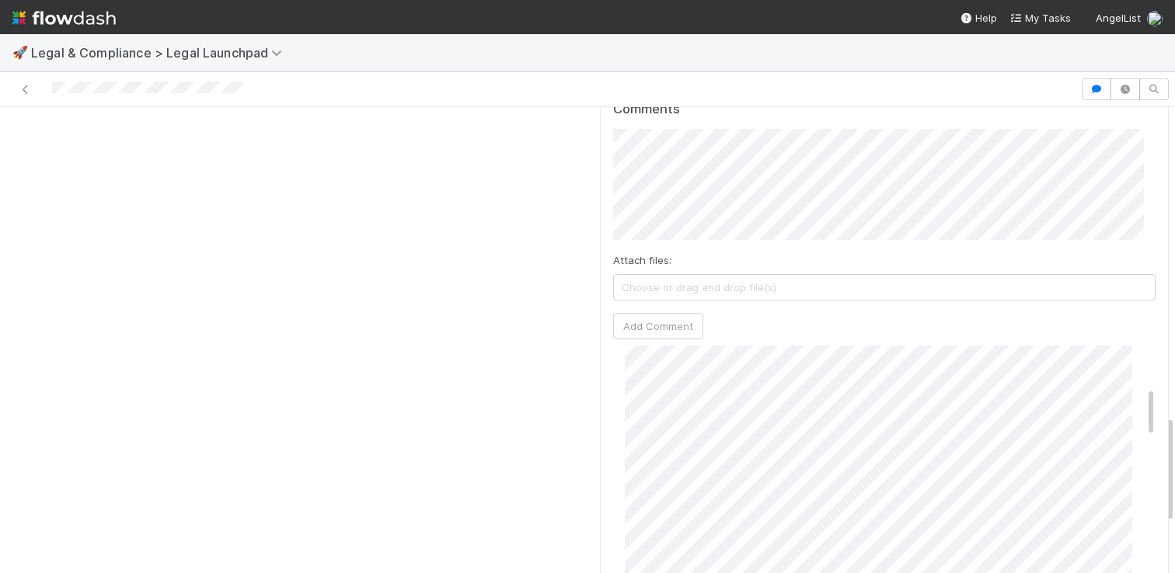
scroll to position [247, 0]
click at [634, 313] on button "Add Comment" at bounding box center [658, 326] width 90 height 26
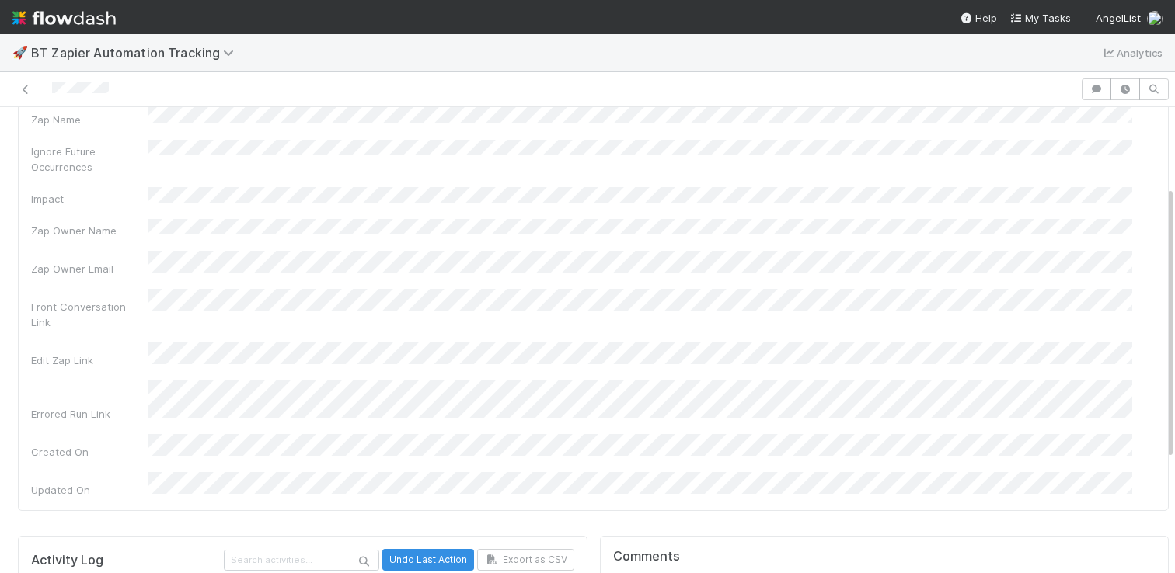
scroll to position [329, 0]
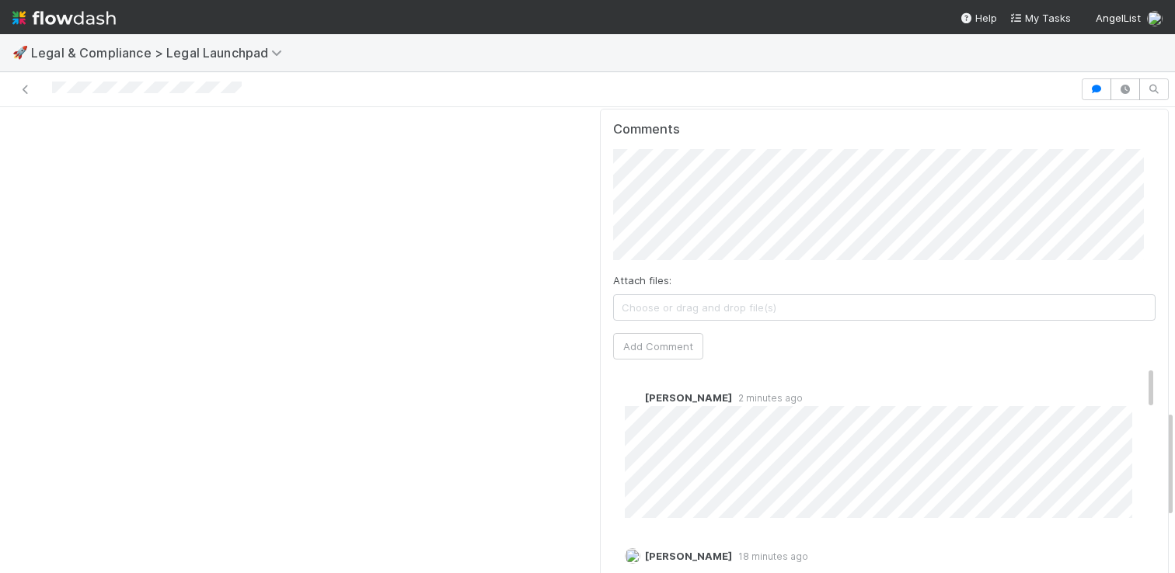
scroll to position [1310, 0]
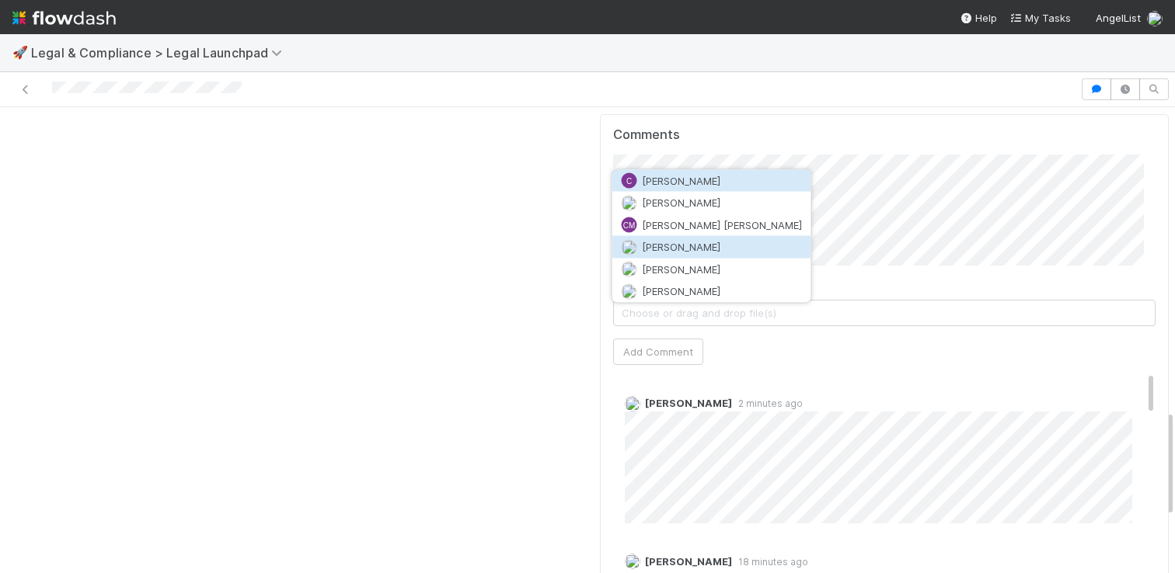
click at [657, 249] on span "Connor Riley" at bounding box center [681, 247] width 78 height 12
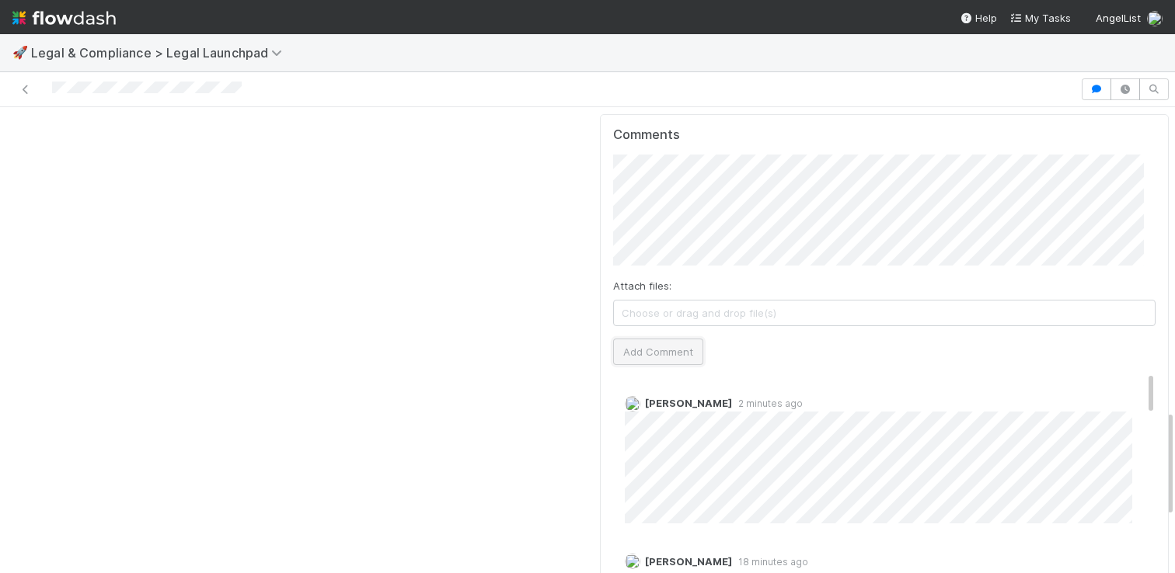
click at [633, 339] on button "Add Comment" at bounding box center [658, 352] width 90 height 26
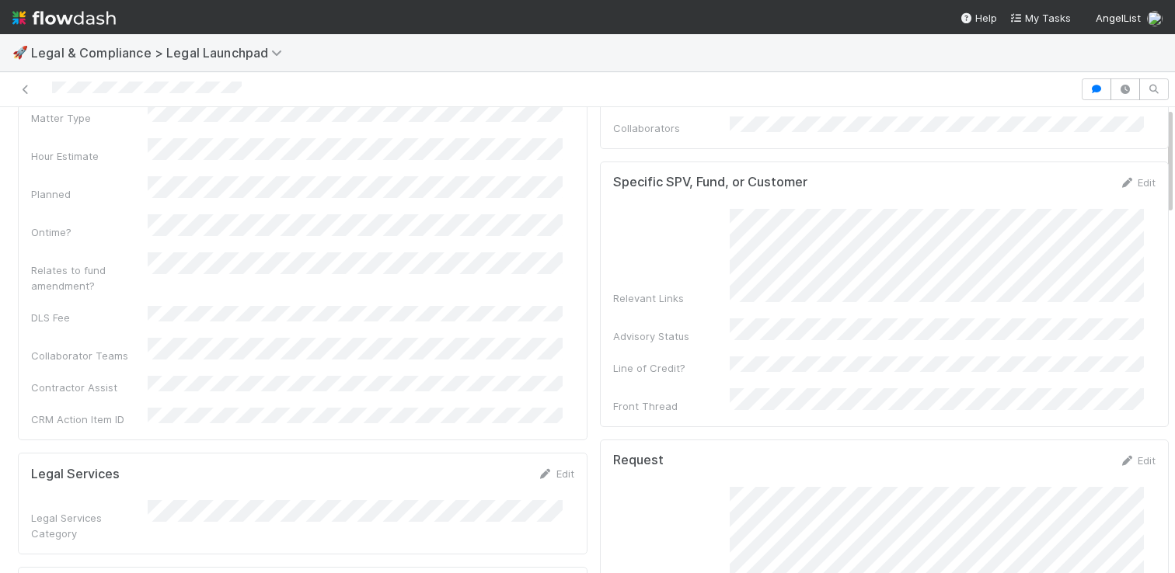
scroll to position [0, 0]
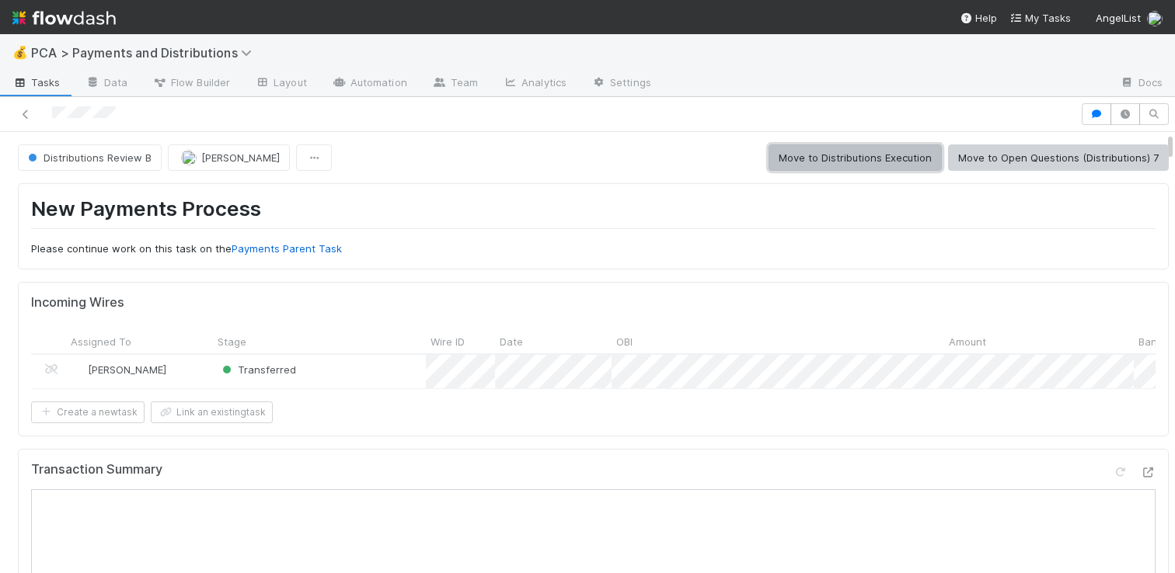
click at [869, 162] on button "Move to Distributions Execution" at bounding box center [854, 158] width 173 height 26
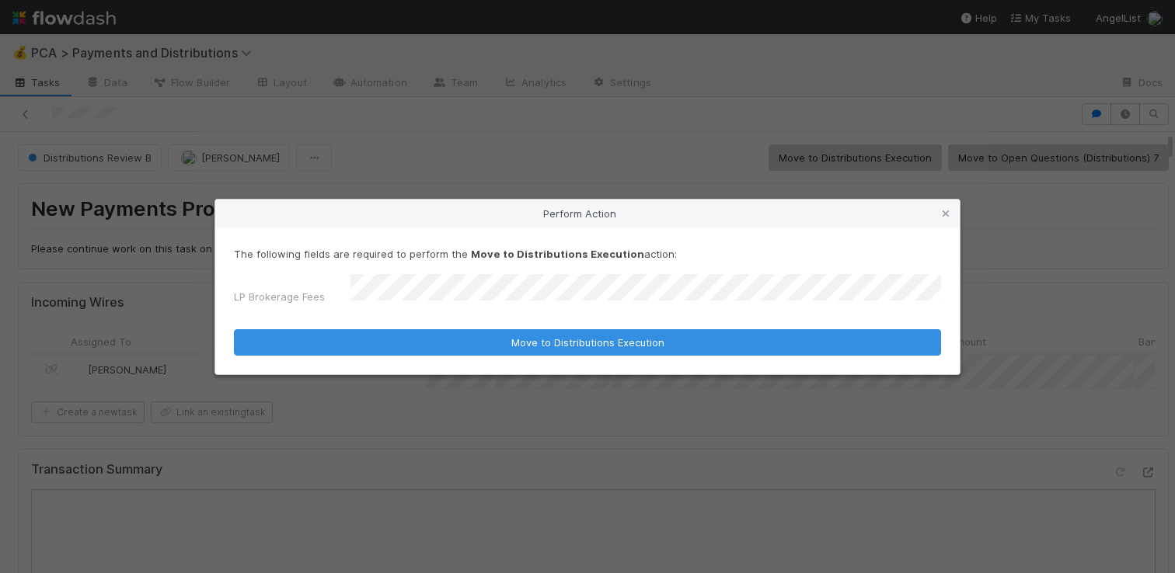
click at [234, 329] on button "Move to Distributions Execution" at bounding box center [587, 342] width 707 height 26
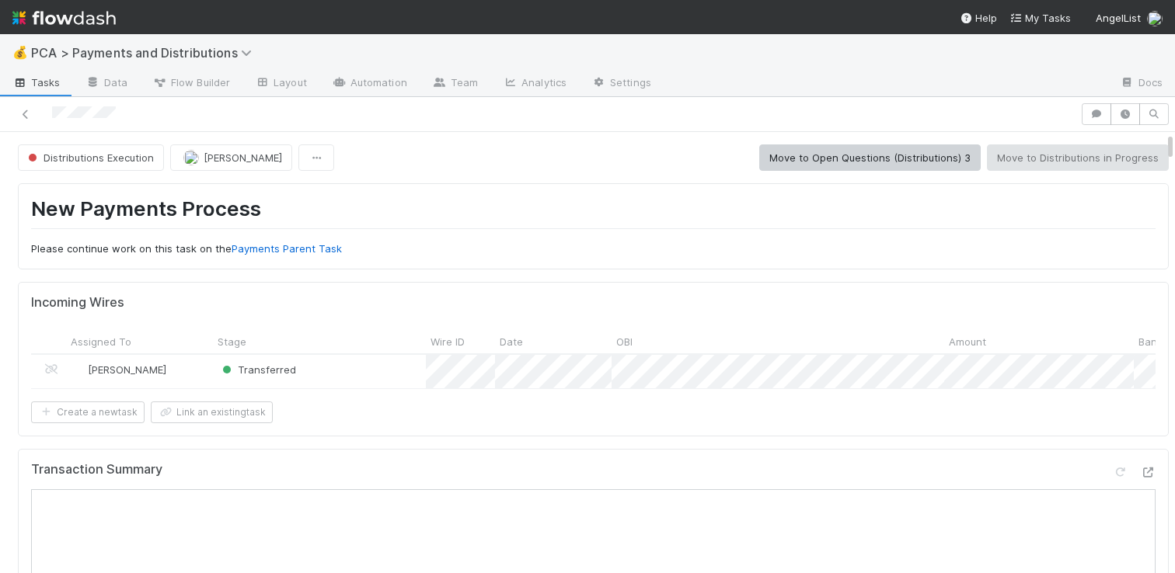
click at [957, 64] on div "💰 PCA > Payments and Distributions" at bounding box center [587, 52] width 1175 height 37
click at [1140, 478] on icon at bounding box center [1148, 473] width 16 height 10
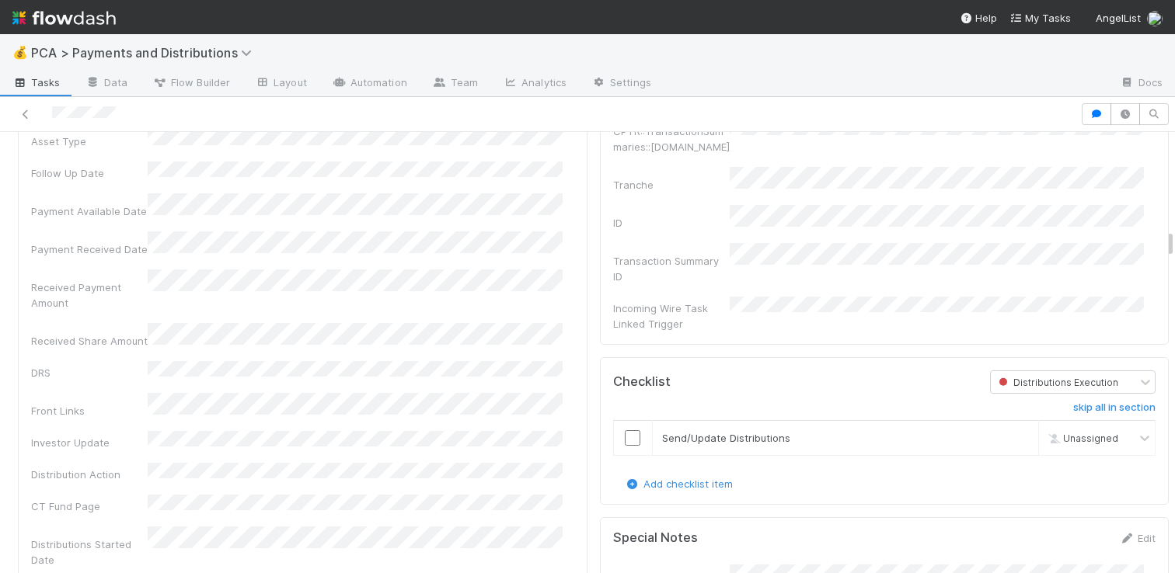
scroll to position [2610, 0]
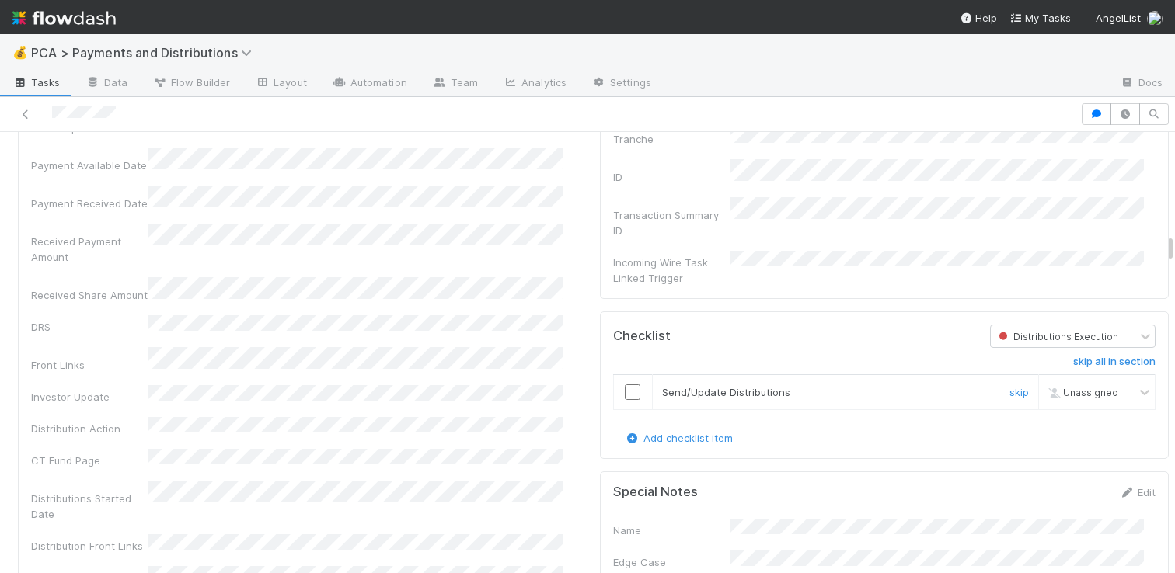
click at [625, 385] on input "checkbox" at bounding box center [633, 393] width 16 height 16
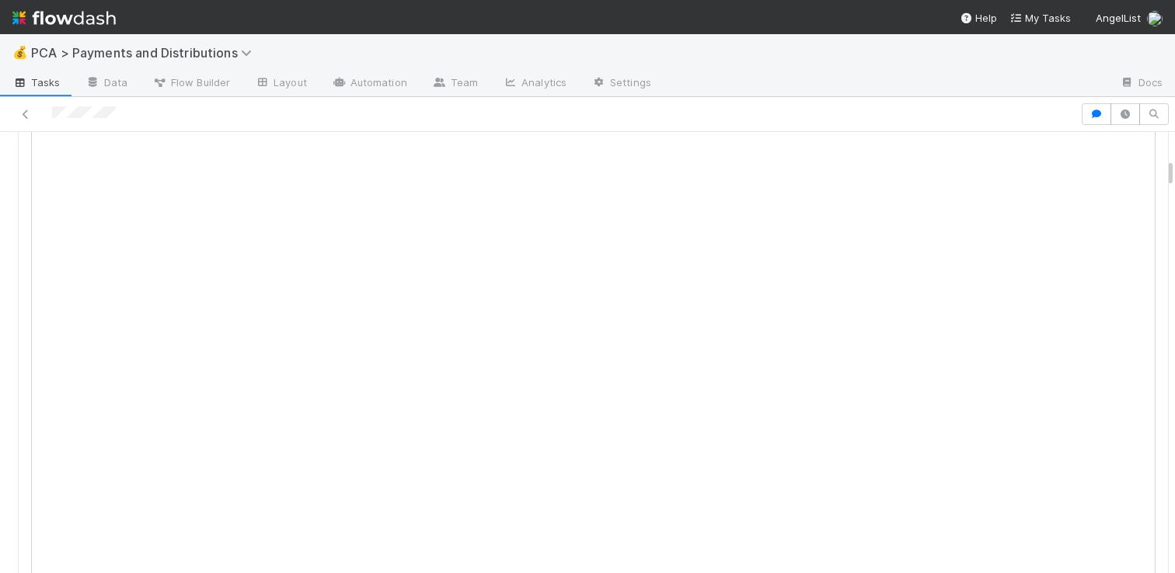
scroll to position [0, 0]
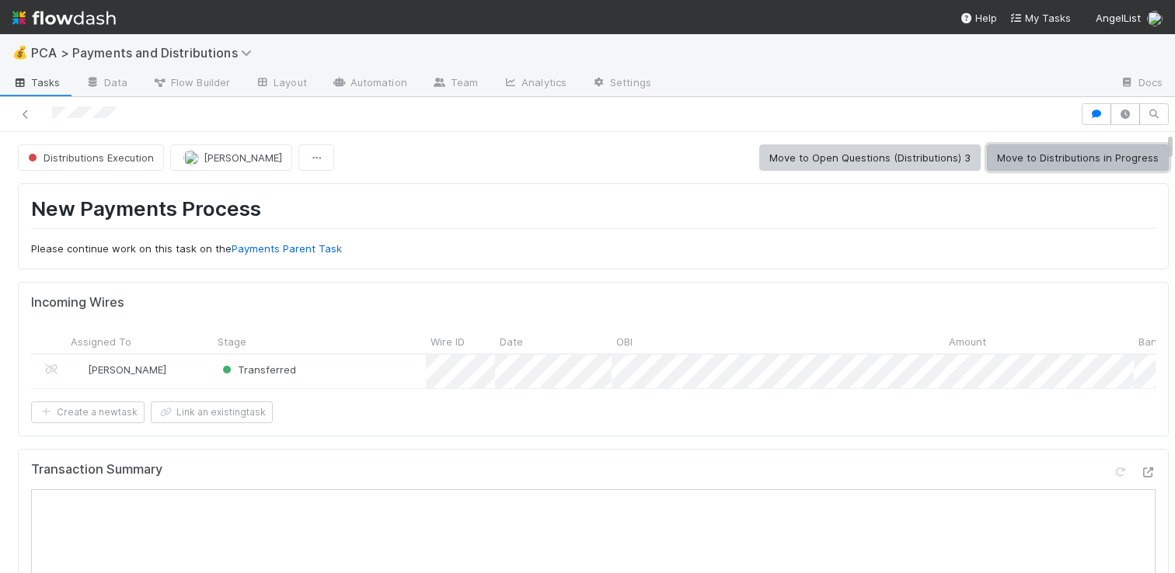
click at [1005, 162] on button "Move to Distributions in Progress" at bounding box center [1078, 158] width 182 height 26
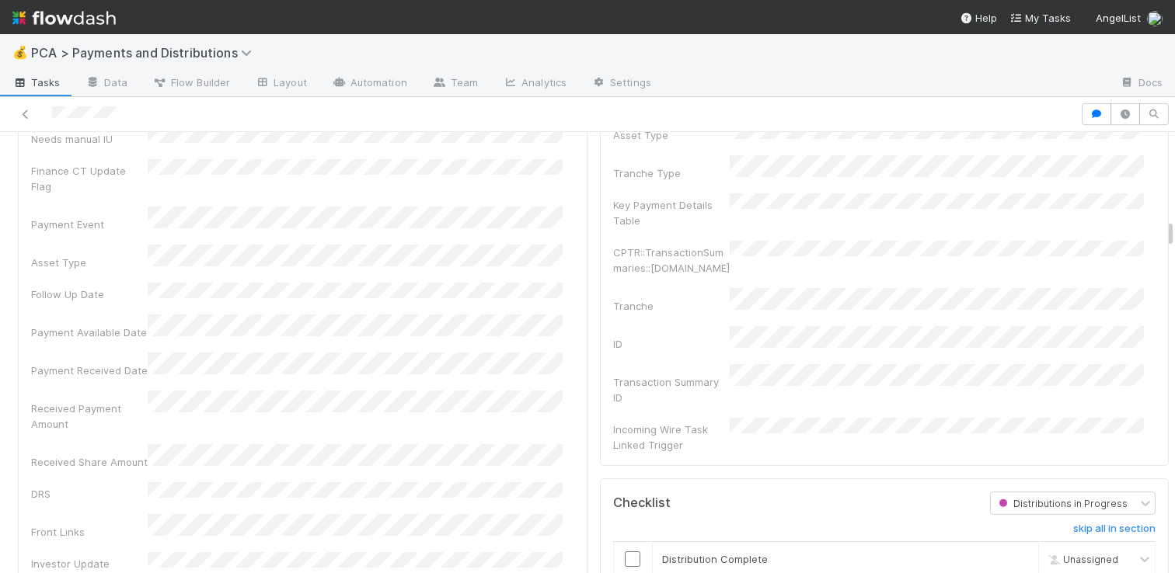
scroll to position [2499, 0]
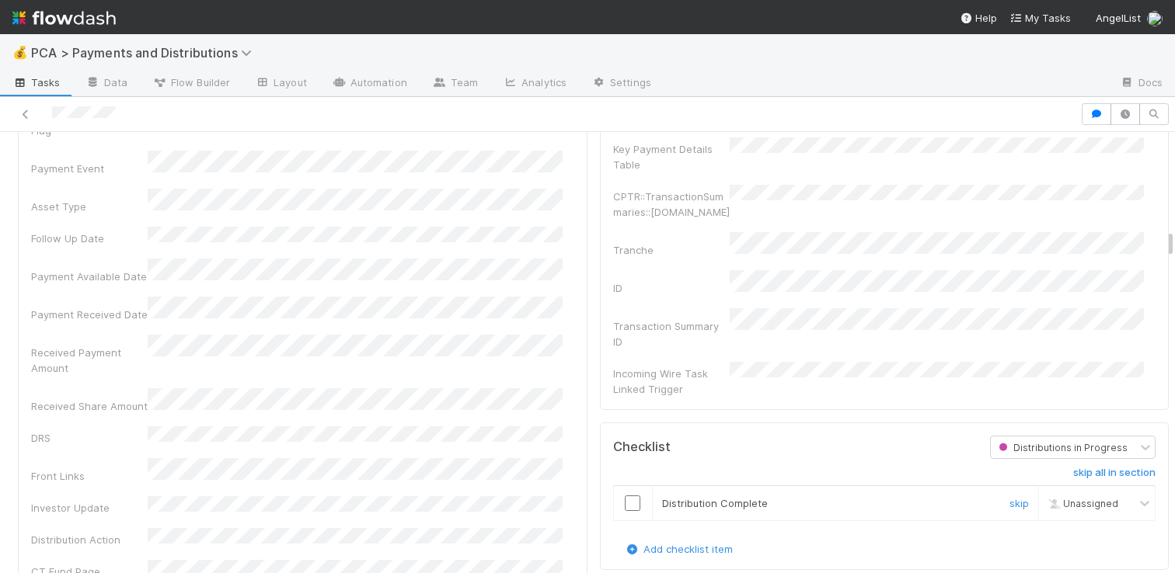
click at [625, 496] on input "checkbox" at bounding box center [633, 504] width 16 height 16
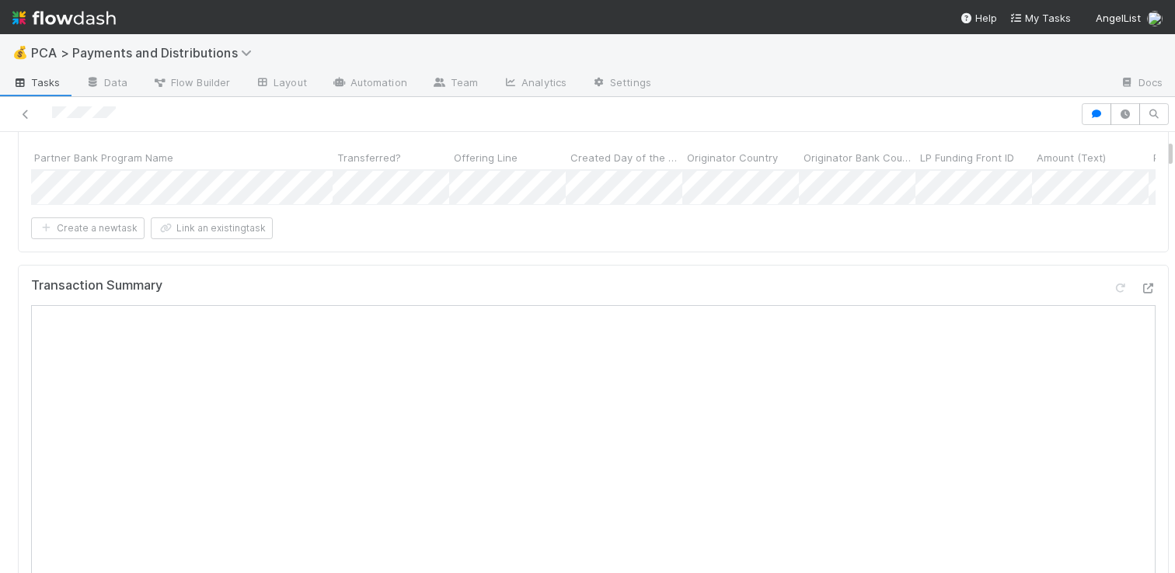
scroll to position [0, 0]
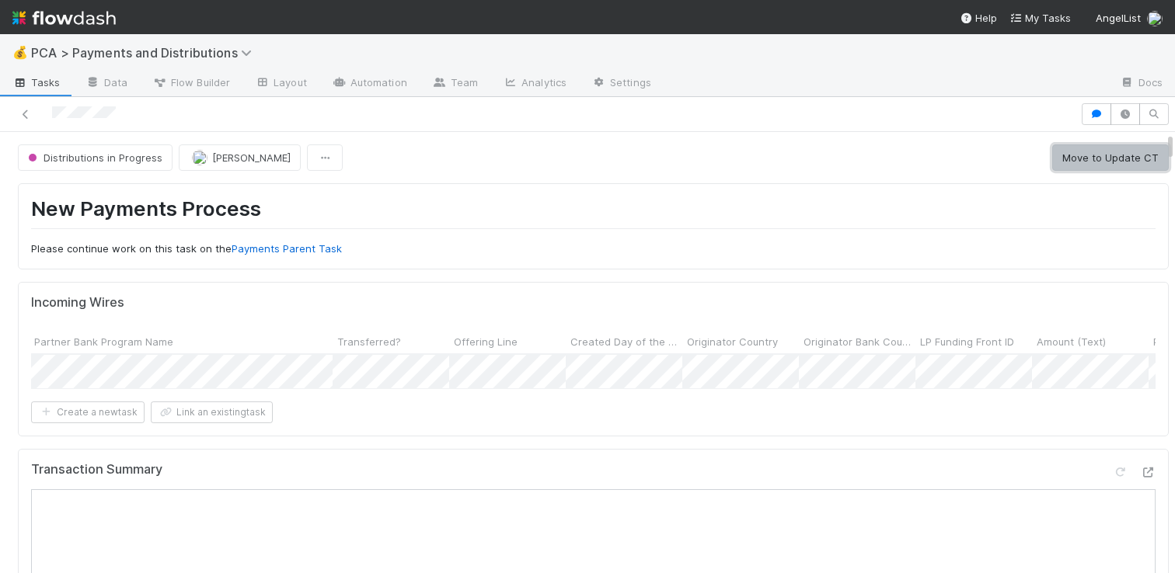
click at [1055, 152] on button "Move to Update CT" at bounding box center [1110, 158] width 117 height 26
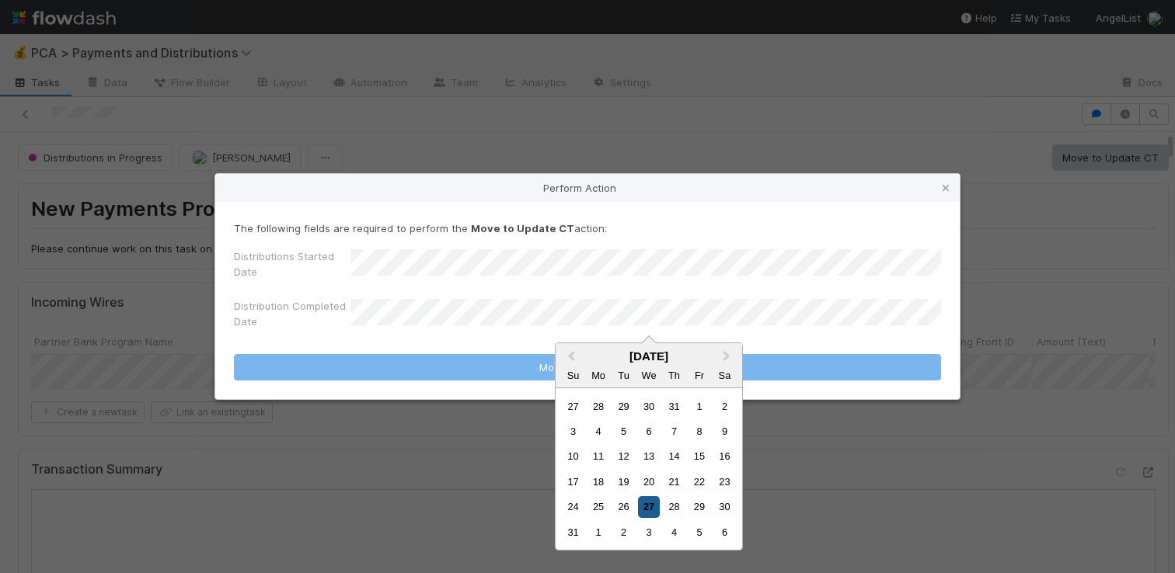
click at [648, 502] on div "27" at bounding box center [648, 506] width 21 height 21
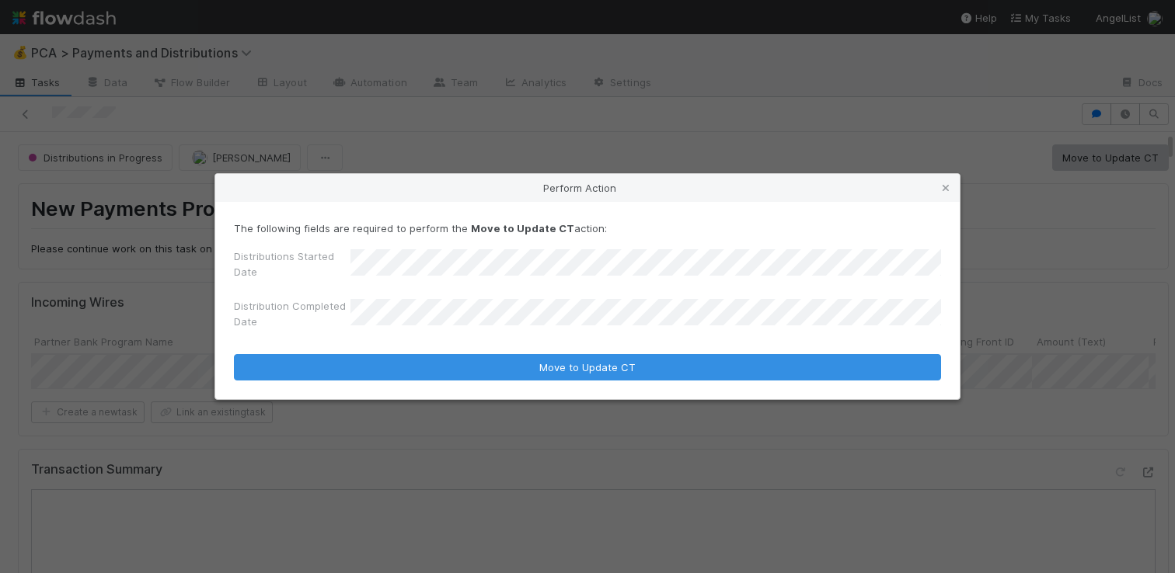
click at [234, 354] on button "Move to Update CT" at bounding box center [587, 367] width 707 height 26
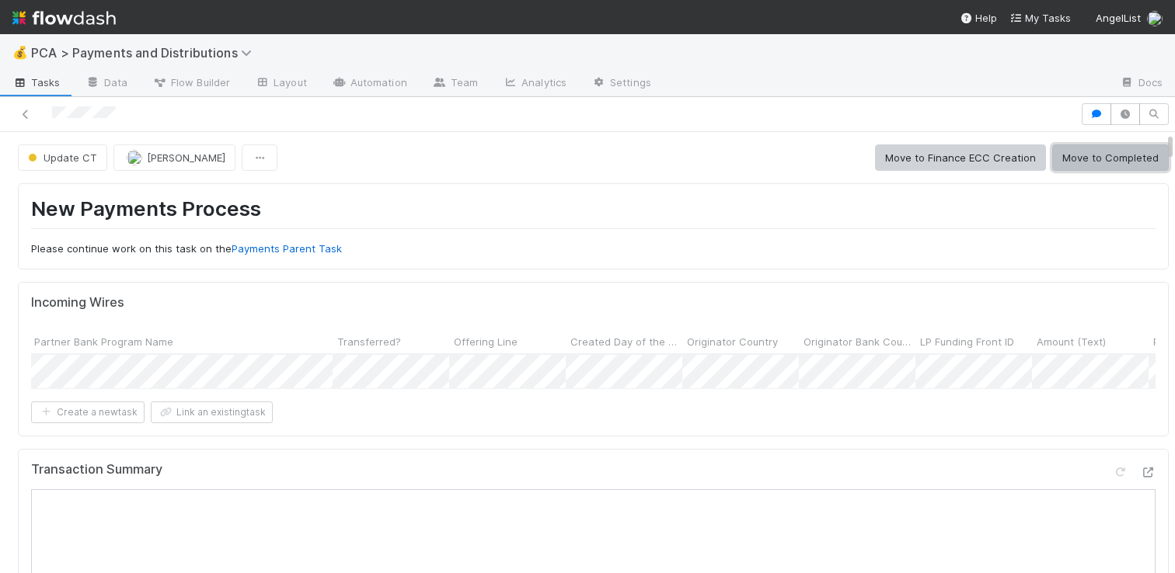
click at [1123, 160] on button "Move to Completed" at bounding box center [1110, 158] width 117 height 26
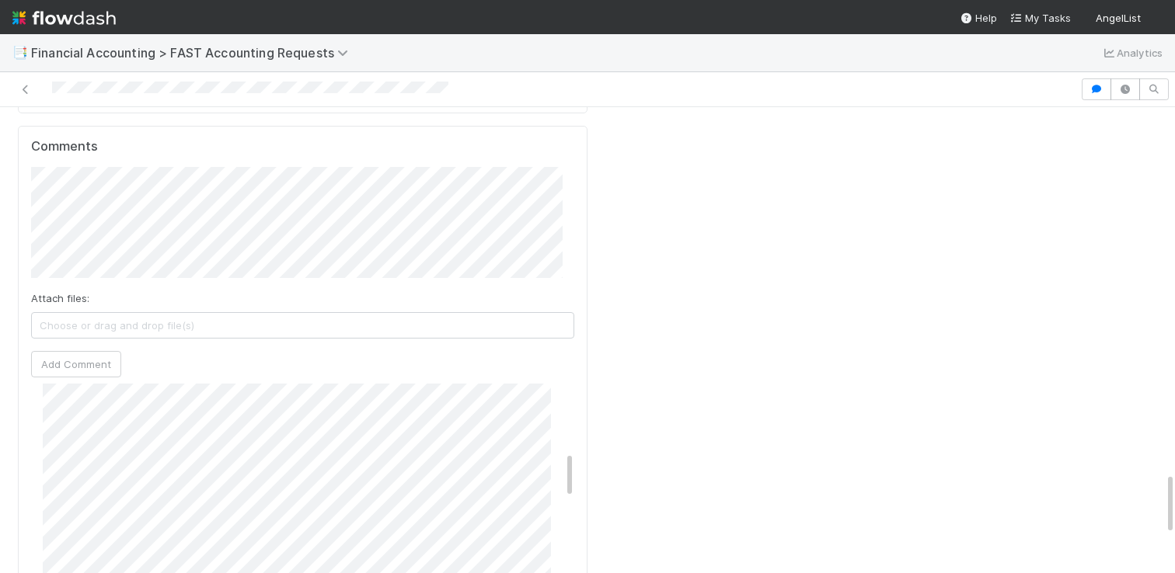
scroll to position [458, 0]
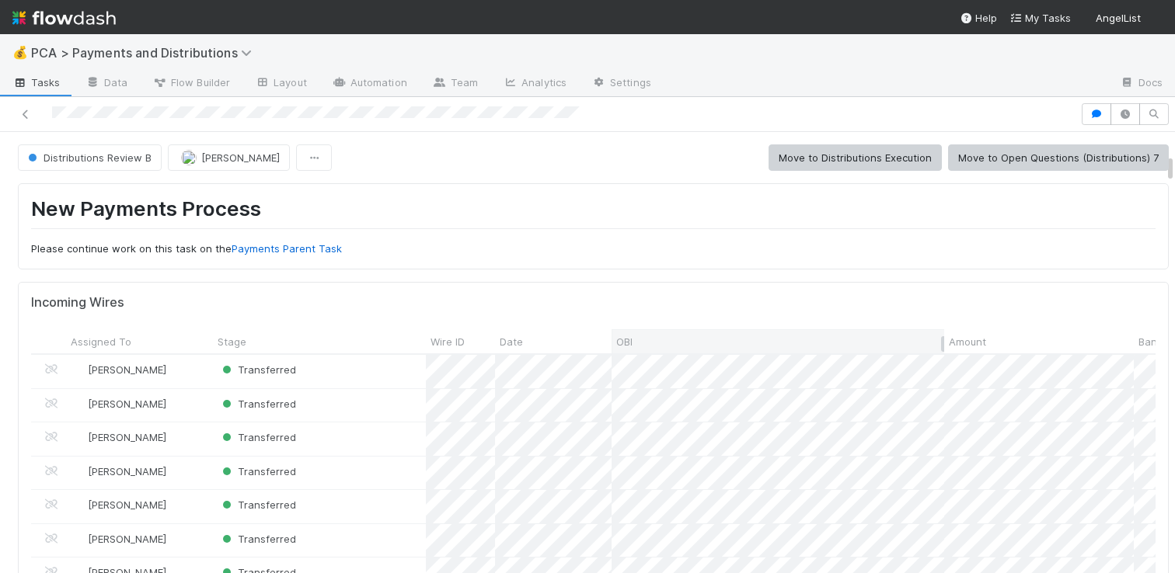
scroll to position [581, 0]
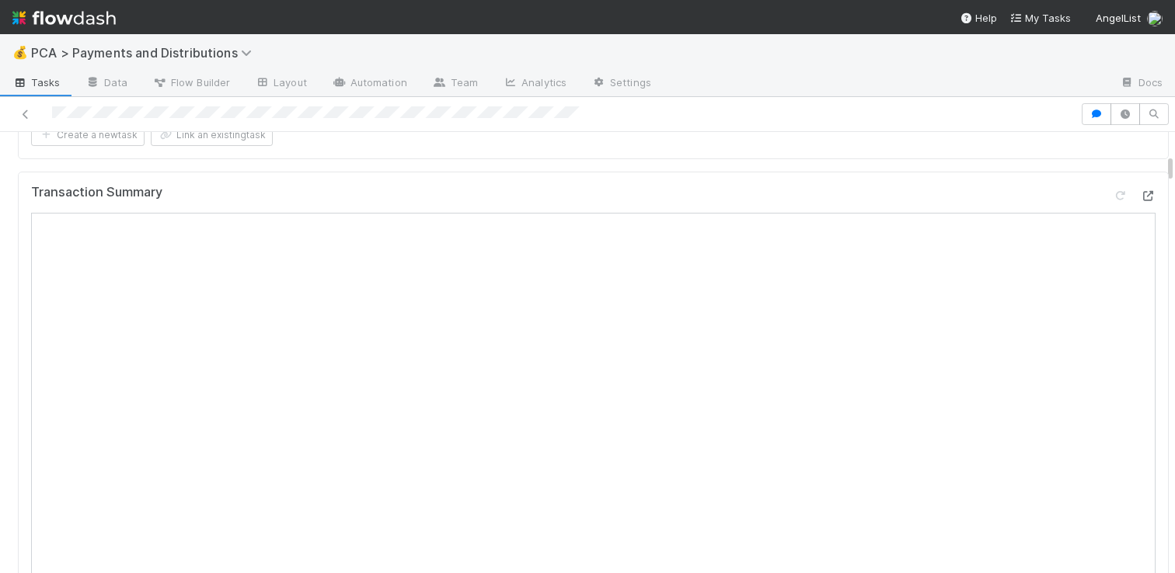
click at [1140, 201] on icon at bounding box center [1148, 196] width 16 height 10
